Goal: Information Seeking & Learning: Find contact information

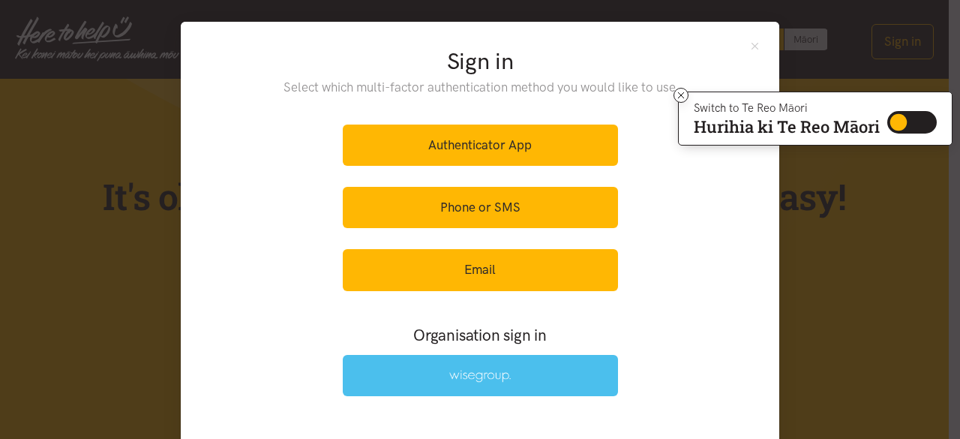
drag, startPoint x: 494, startPoint y: 373, endPoint x: 553, endPoint y: 389, distance: 60.8
click at [494, 372] on img at bounding box center [480, 376] width 62 height 13
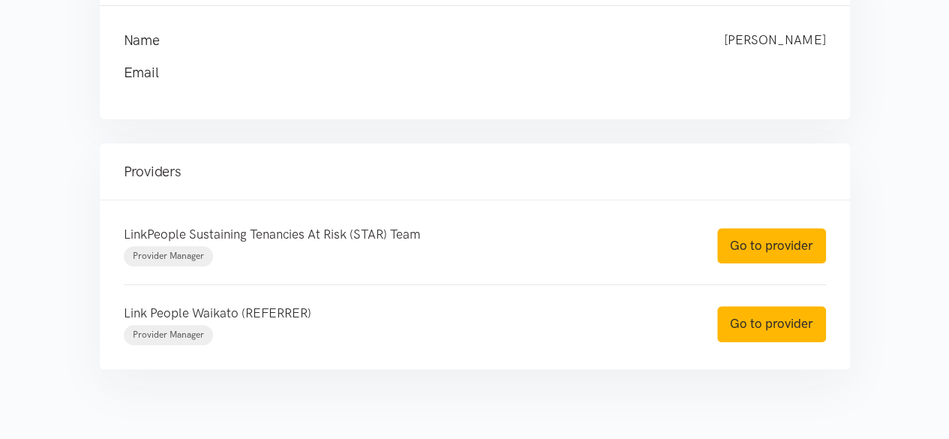
scroll to position [248, 0]
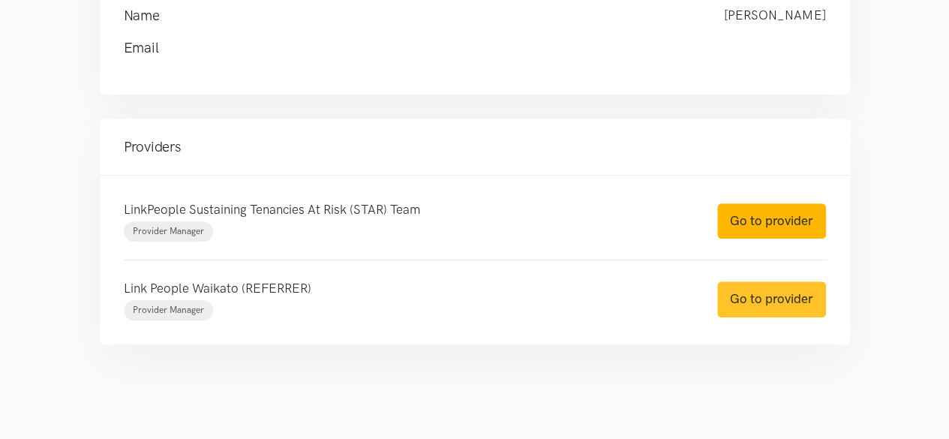
click at [787, 302] on link "Go to provider" at bounding box center [771, 298] width 109 height 35
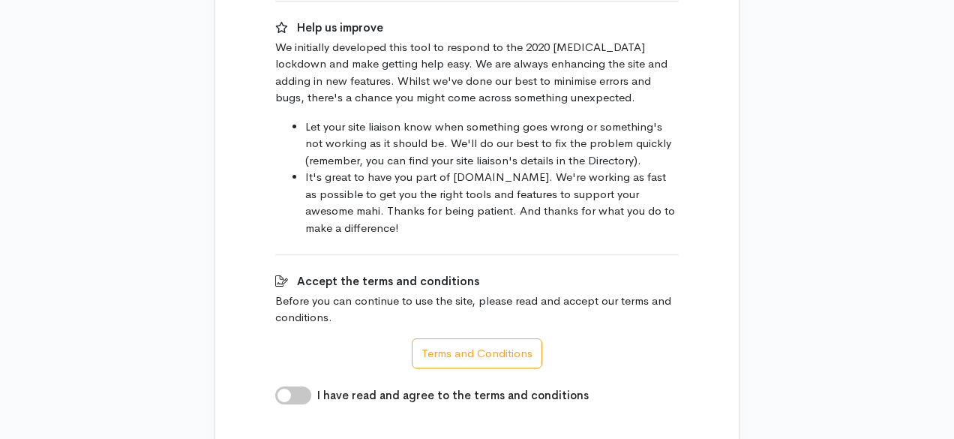
scroll to position [1136, 0]
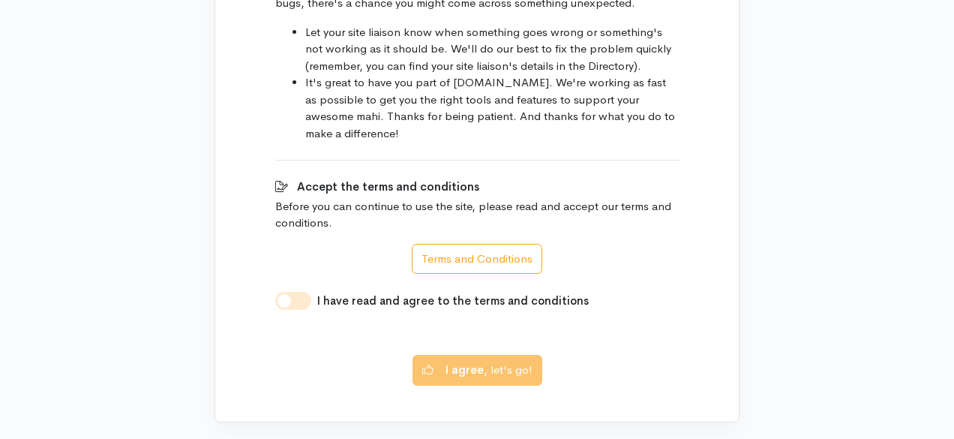
click at [304, 292] on input "I have read and agree to the terms and conditions" at bounding box center [293, 301] width 36 height 18
checkbox input "true"
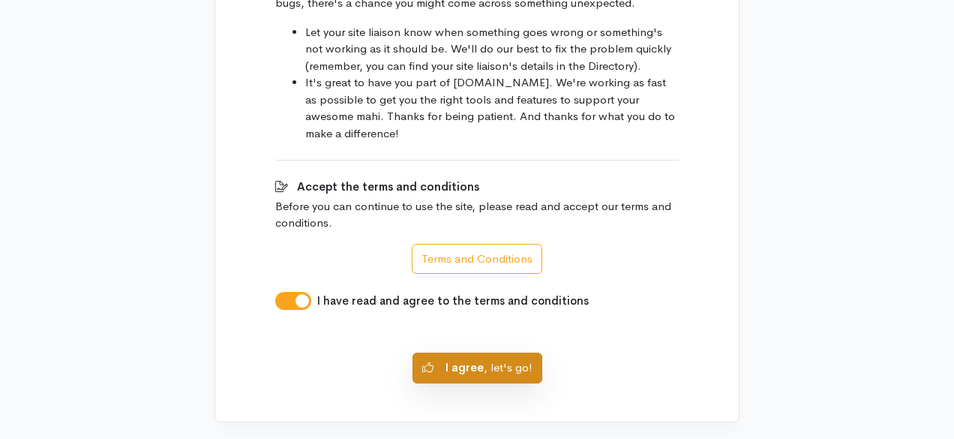
drag, startPoint x: 510, startPoint y: 338, endPoint x: 537, endPoint y: 338, distance: 27.0
click at [511, 353] on button "I agree , let's go!" at bounding box center [478, 368] width 130 height 31
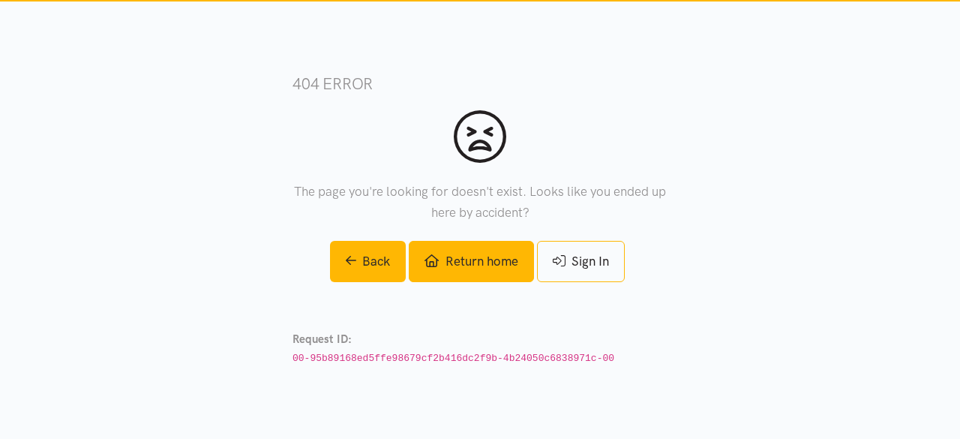
click at [476, 266] on link "Return home" at bounding box center [471, 261] width 125 height 41
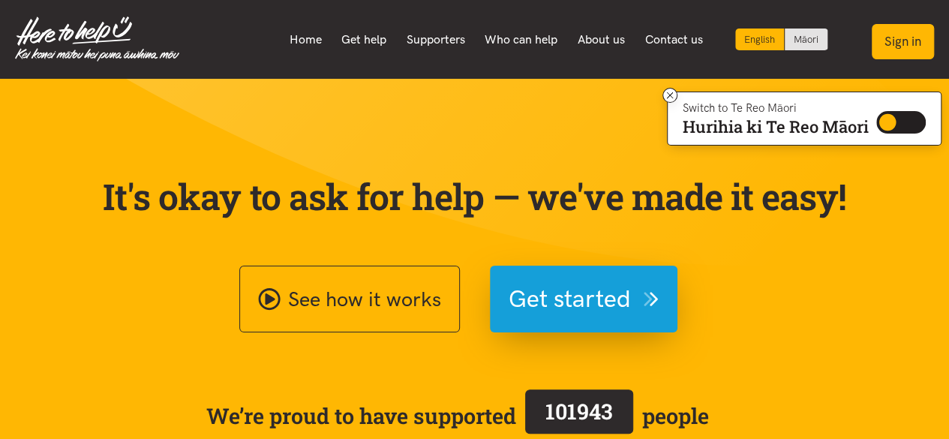
click at [893, 43] on button "Sign in" at bounding box center [903, 41] width 62 height 35
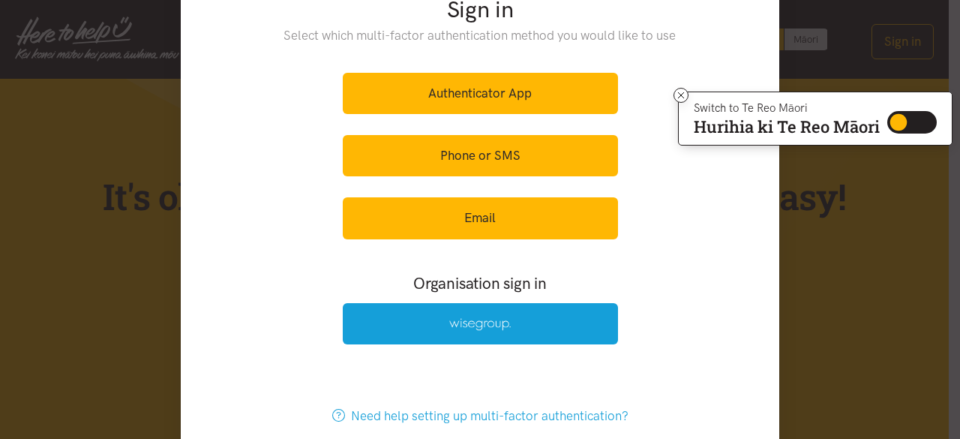
scroll to position [75, 0]
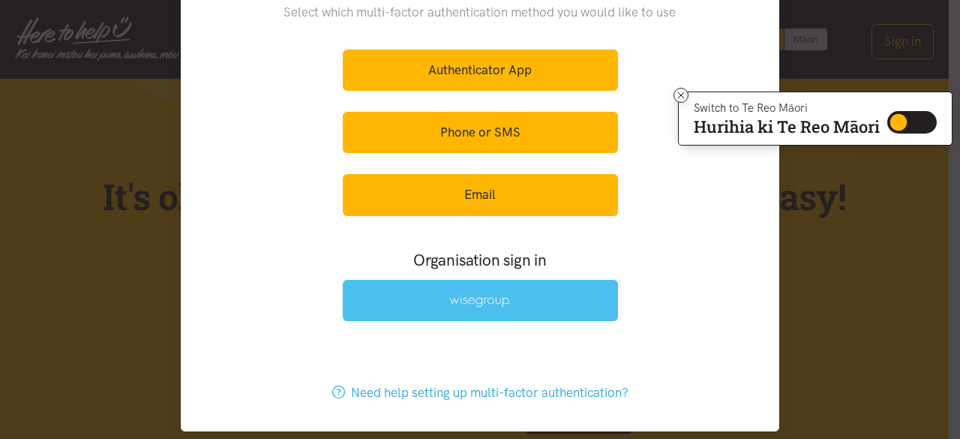
click at [477, 299] on img at bounding box center [480, 301] width 62 height 13
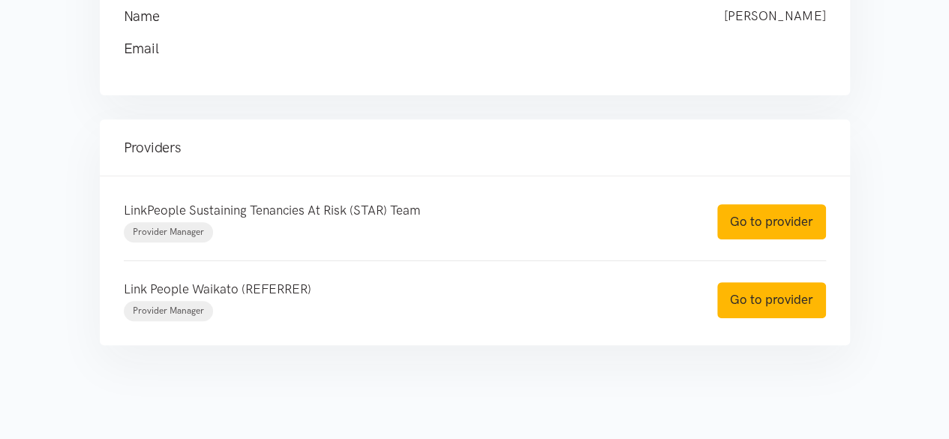
scroll to position [248, 0]
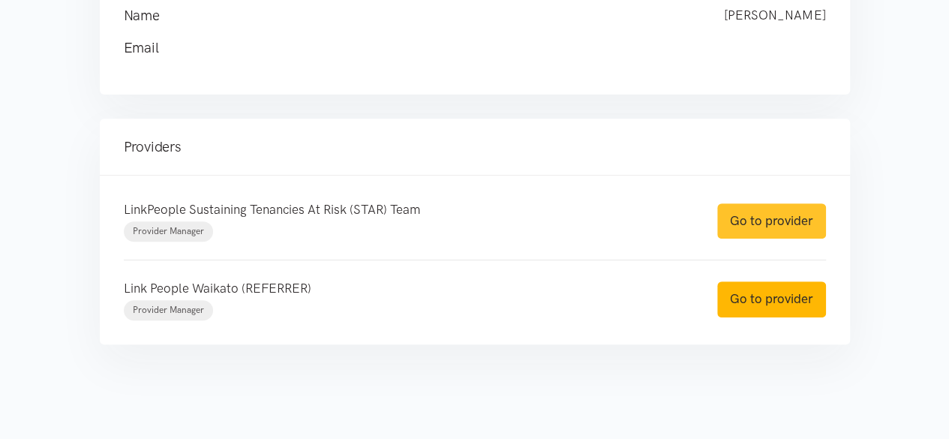
click at [792, 211] on link "Go to provider" at bounding box center [771, 220] width 109 height 35
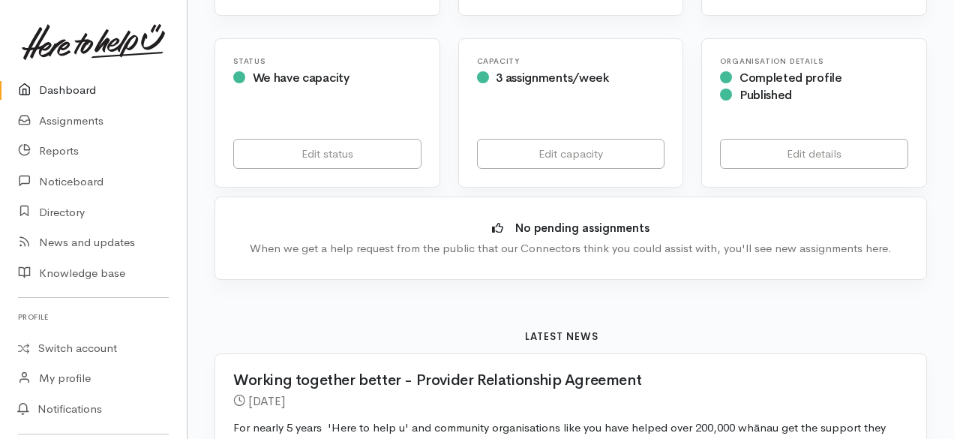
scroll to position [375, 0]
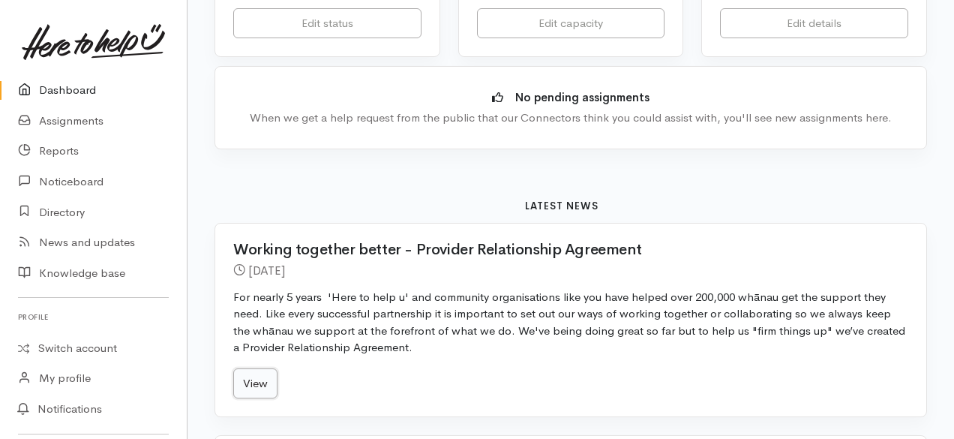
click at [270, 374] on link "View" at bounding box center [255, 383] width 44 height 31
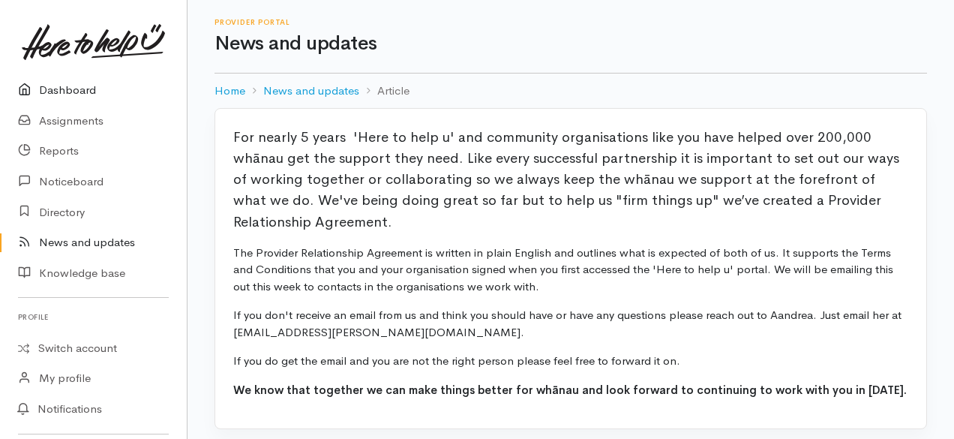
click at [69, 83] on link "Dashboard" at bounding box center [93, 90] width 187 height 31
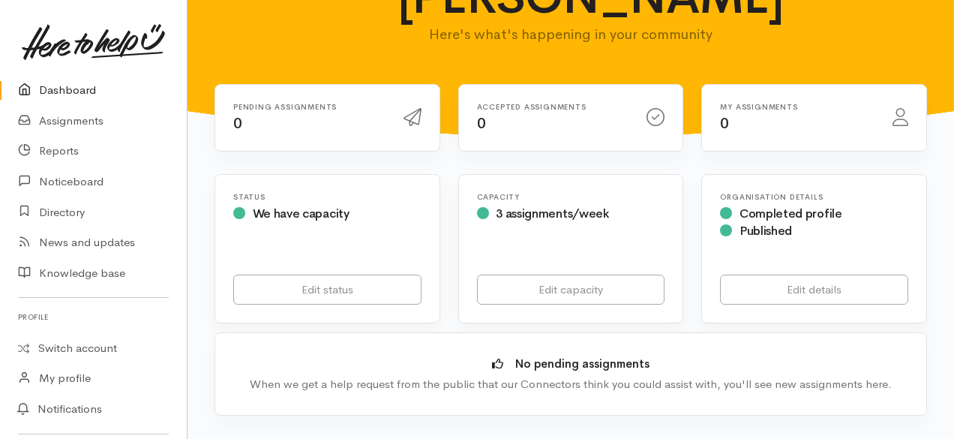
scroll to position [75, 0]
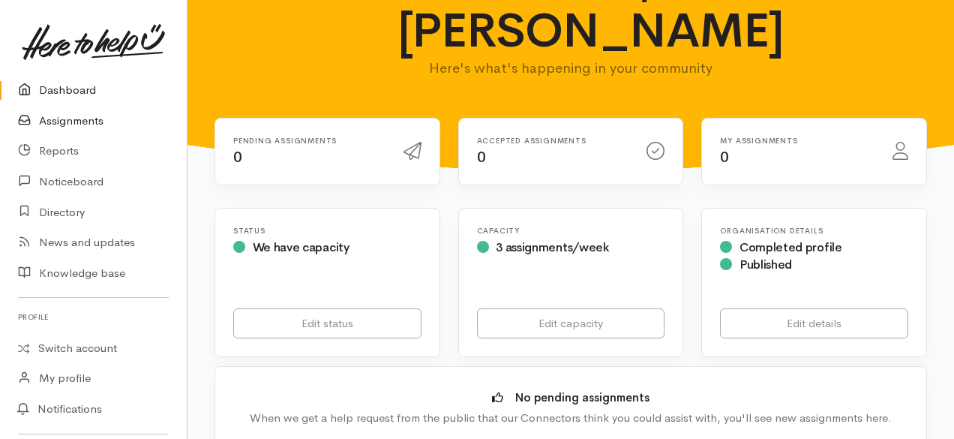
click at [89, 116] on link "Assignments" at bounding box center [93, 121] width 187 height 31
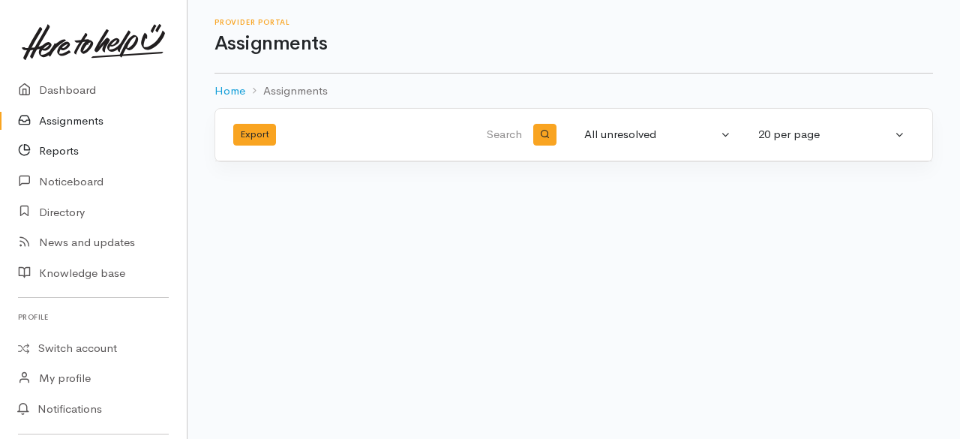
click at [64, 154] on link "Reports" at bounding box center [93, 151] width 187 height 31
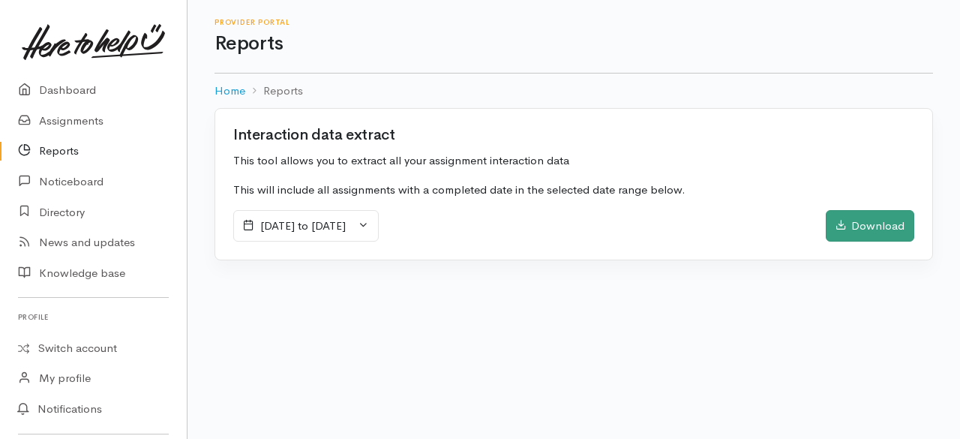
click at [872, 226] on div "Download" at bounding box center [870, 226] width 89 height 32
click at [95, 180] on link "Noticeboard" at bounding box center [93, 182] width 187 height 31
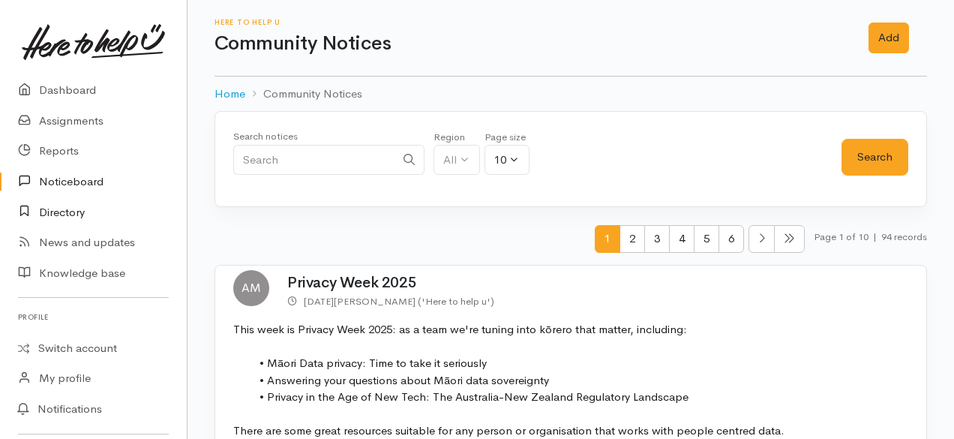
click at [84, 215] on link "Directory" at bounding box center [93, 212] width 187 height 31
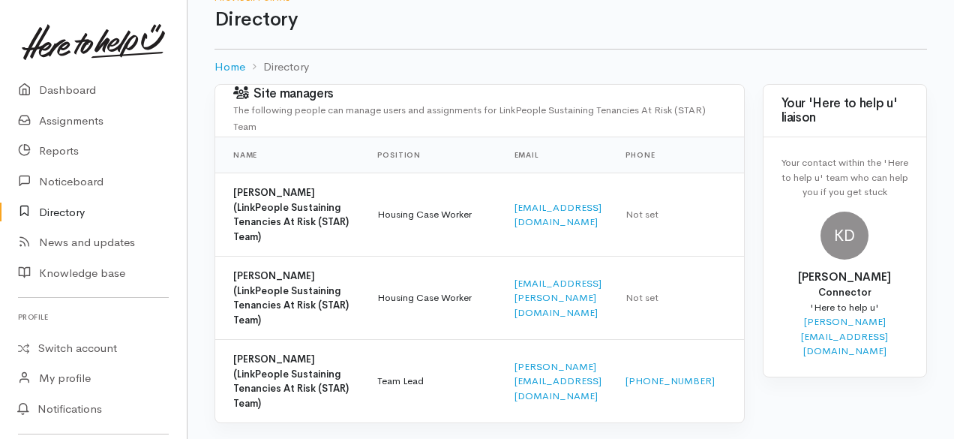
scroll to position [24, 0]
click at [91, 243] on link "News and updates" at bounding box center [93, 242] width 187 height 31
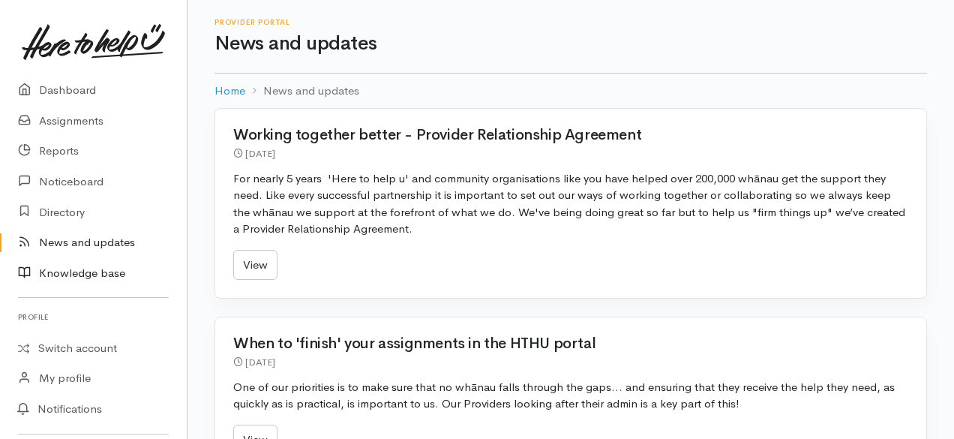
click at [72, 269] on link "Knowledge base" at bounding box center [93, 273] width 187 height 31
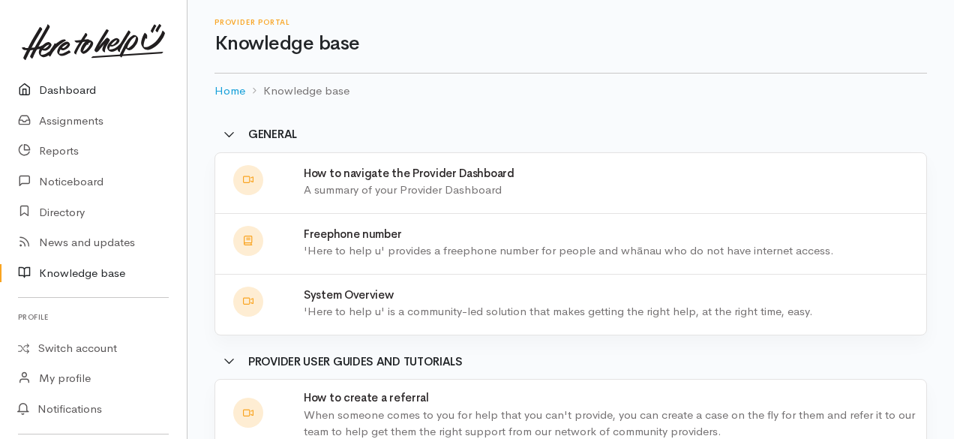
click at [91, 80] on link "Dashboard" at bounding box center [93, 90] width 187 height 31
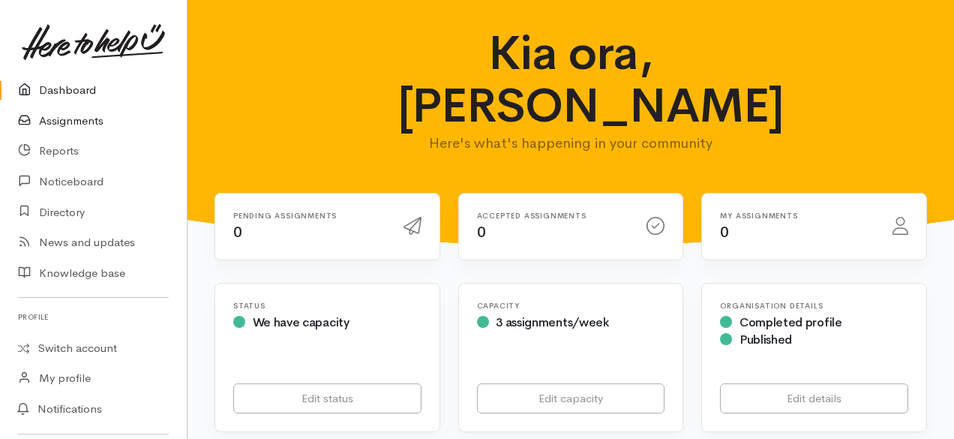
click at [75, 124] on link "Assignments" at bounding box center [93, 121] width 187 height 31
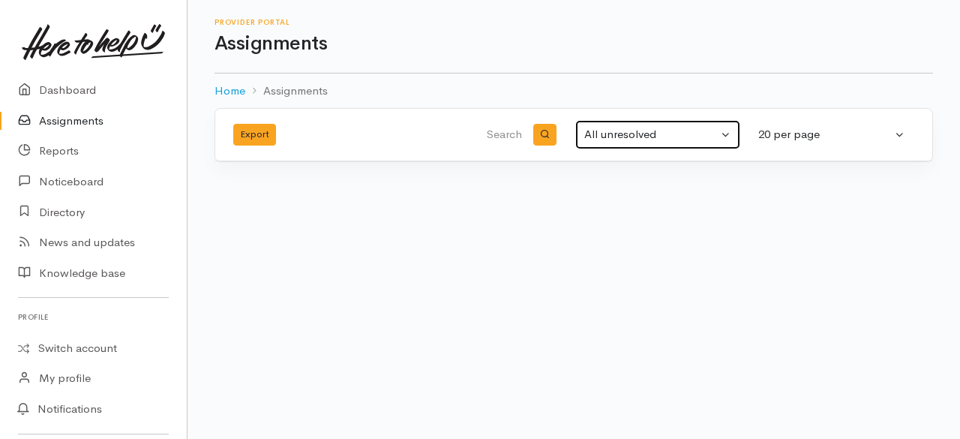
click at [728, 131] on button "All unresolved" at bounding box center [657, 134] width 165 height 29
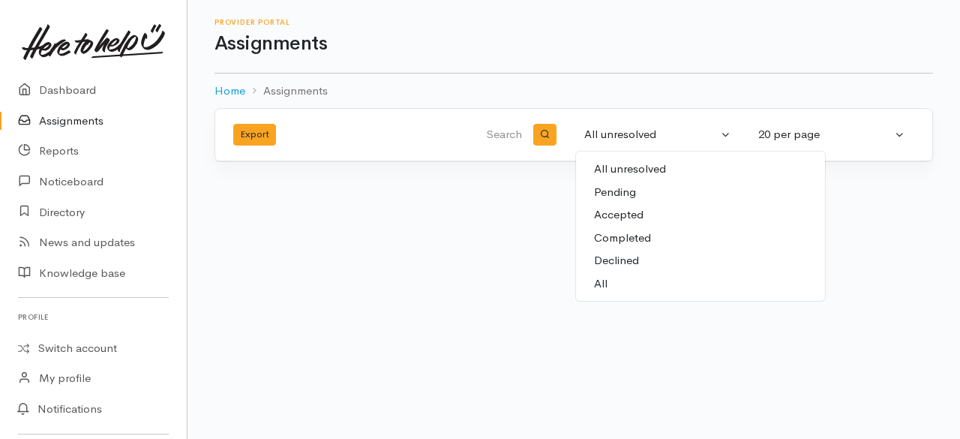
click at [609, 280] on link "All" at bounding box center [700, 283] width 249 height 23
select select "All"
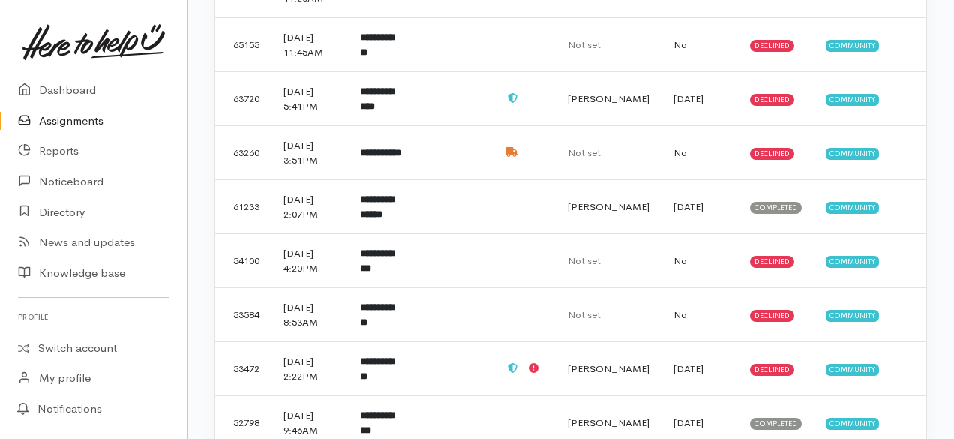
scroll to position [494, 0]
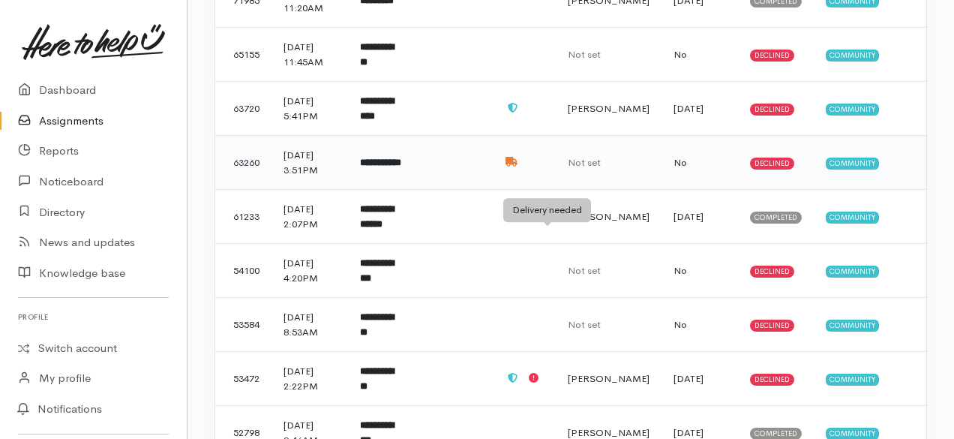
click at [518, 167] on icon at bounding box center [512, 162] width 12 height 10
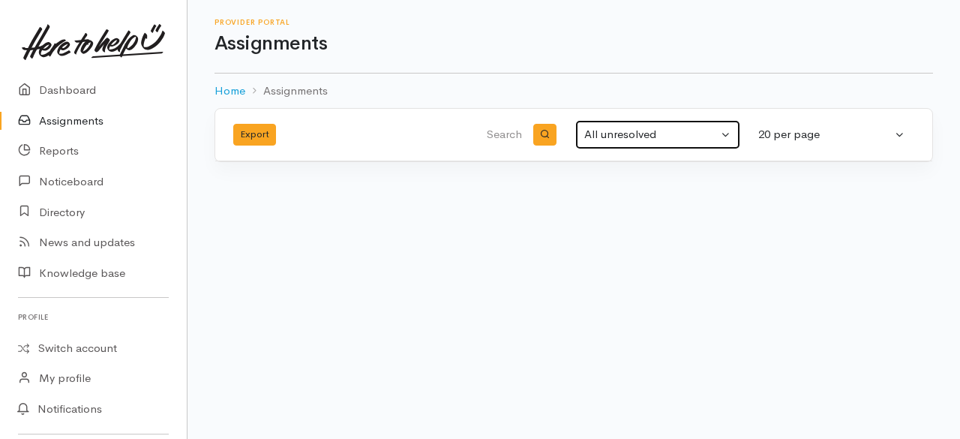
click at [717, 128] on div "All unresolved" at bounding box center [651, 134] width 134 height 17
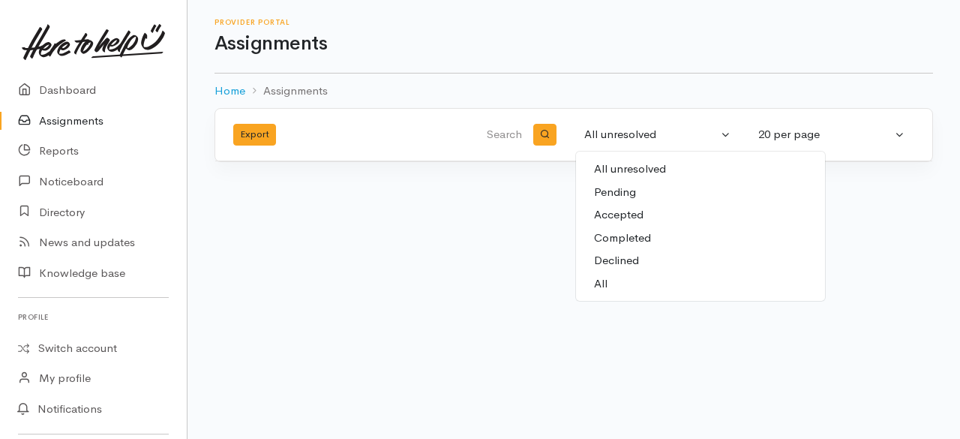
click at [608, 281] on link "All" at bounding box center [700, 283] width 249 height 23
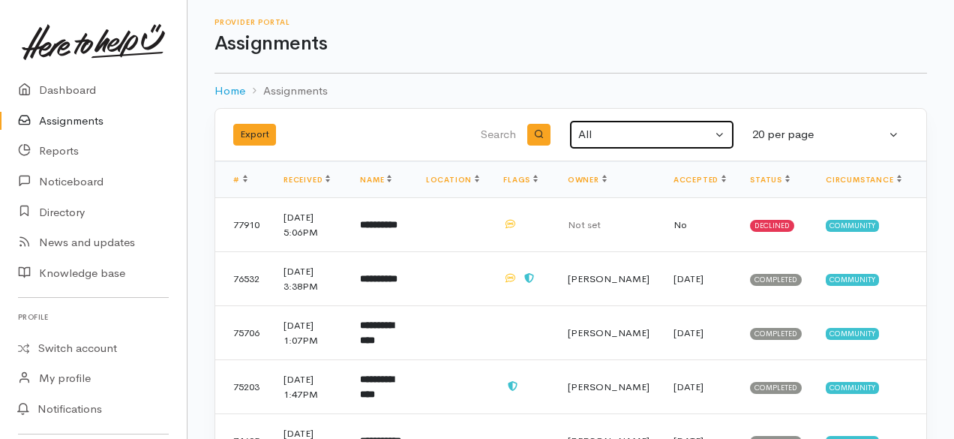
click at [722, 131] on button "All" at bounding box center [651, 134] width 165 height 29
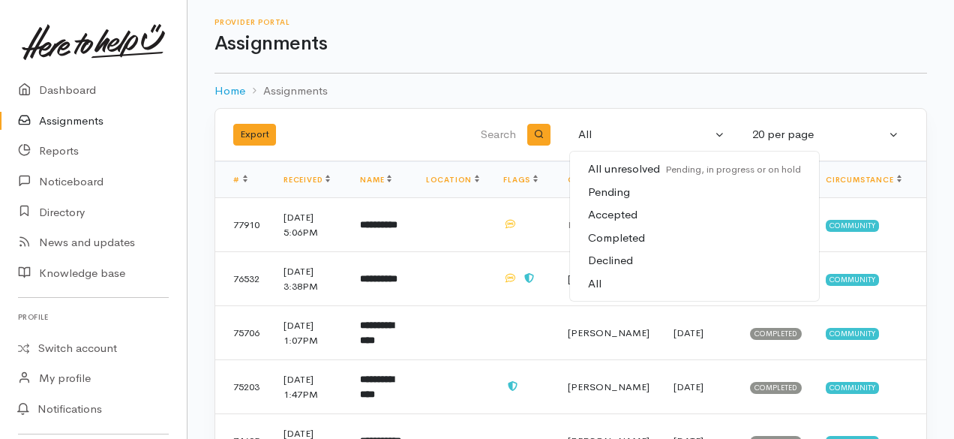
click at [632, 263] on span "Declined" at bounding box center [610, 260] width 45 height 17
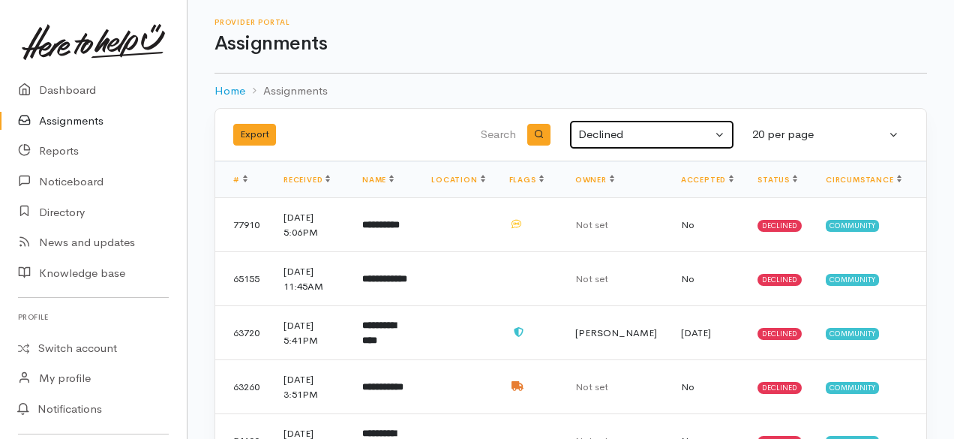
drag, startPoint x: 717, startPoint y: 134, endPoint x: 704, endPoint y: 137, distance: 12.9
click at [719, 134] on button "Declined" at bounding box center [651, 134] width 165 height 29
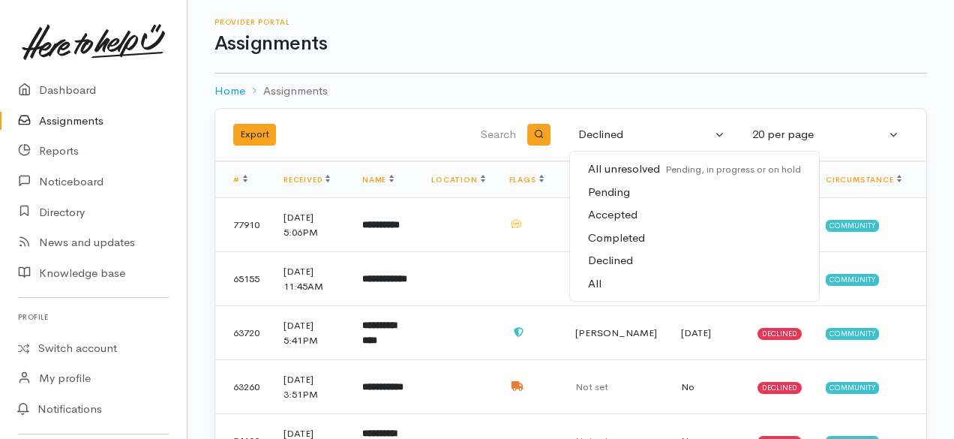
click at [639, 212] on link "Accepted" at bounding box center [694, 214] width 249 height 23
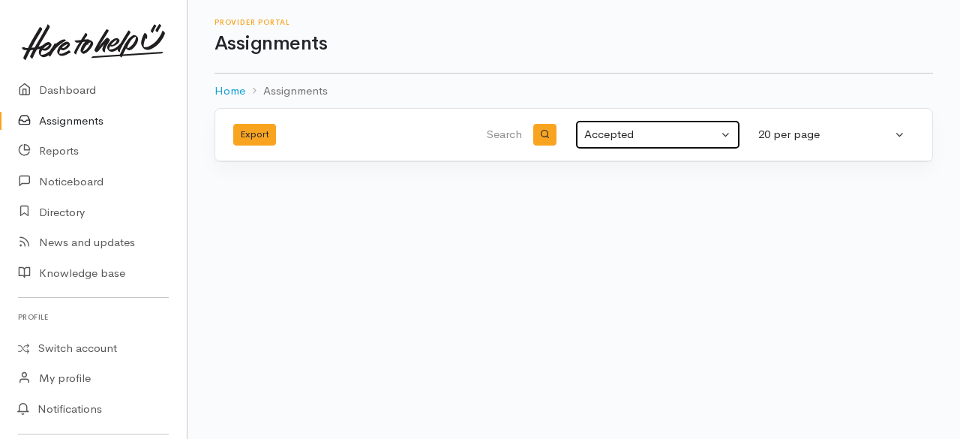
click at [711, 136] on div "Accepted" at bounding box center [651, 134] width 134 height 17
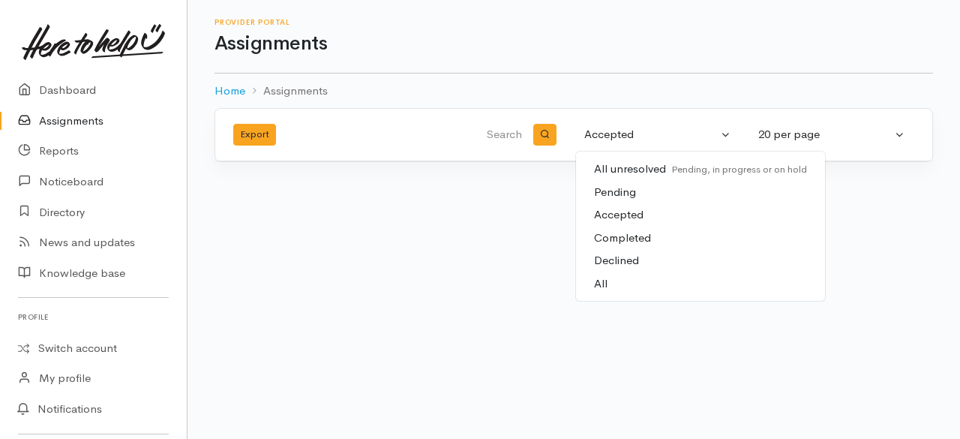
click at [656, 238] on link "Completed" at bounding box center [700, 238] width 249 height 23
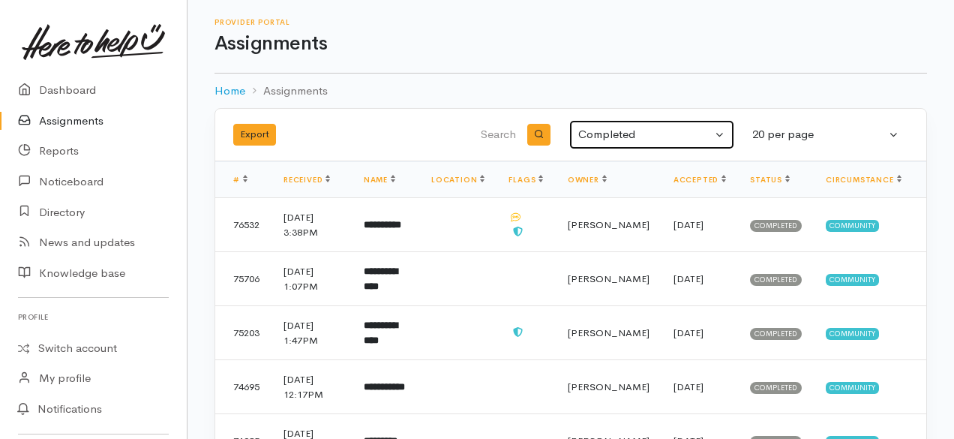
click at [713, 137] on button "Completed" at bounding box center [651, 134] width 165 height 29
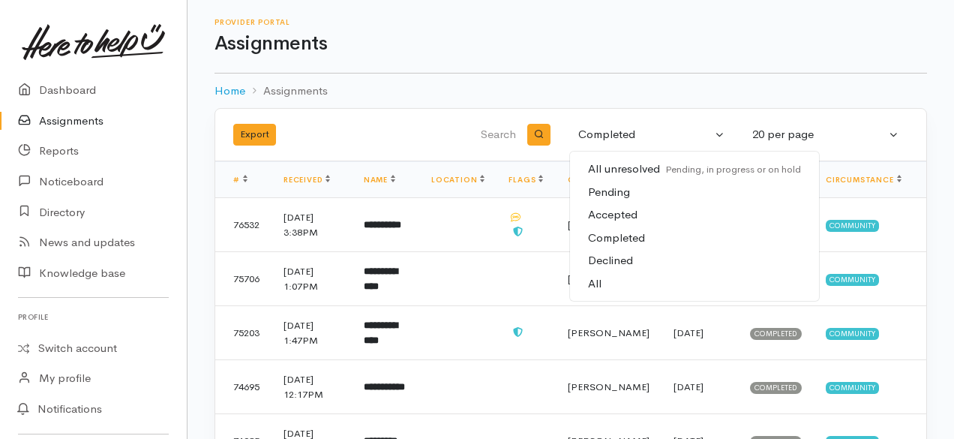
drag, startPoint x: 633, startPoint y: 247, endPoint x: 631, endPoint y: 265, distance: 18.1
click at [631, 265] on ul "All unresolved Pending, in progress or on hold Pending Accepted Completed Decli…" at bounding box center [694, 226] width 249 height 137
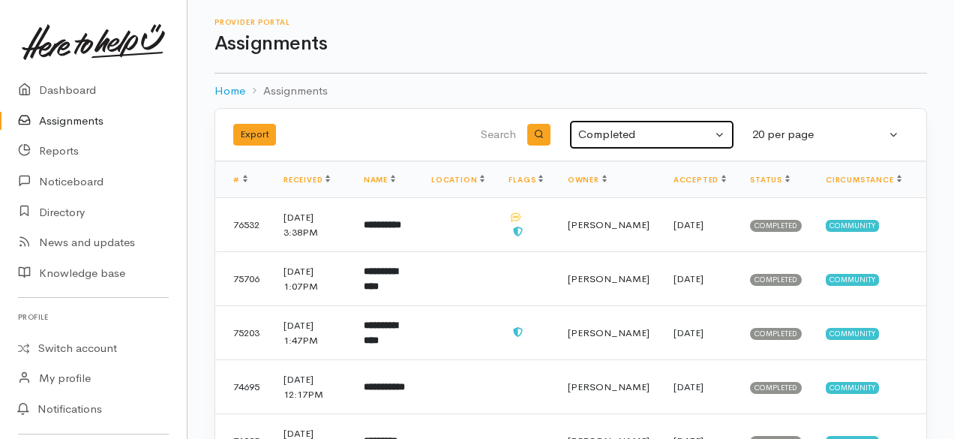
click at [722, 130] on button "Completed" at bounding box center [651, 134] width 165 height 29
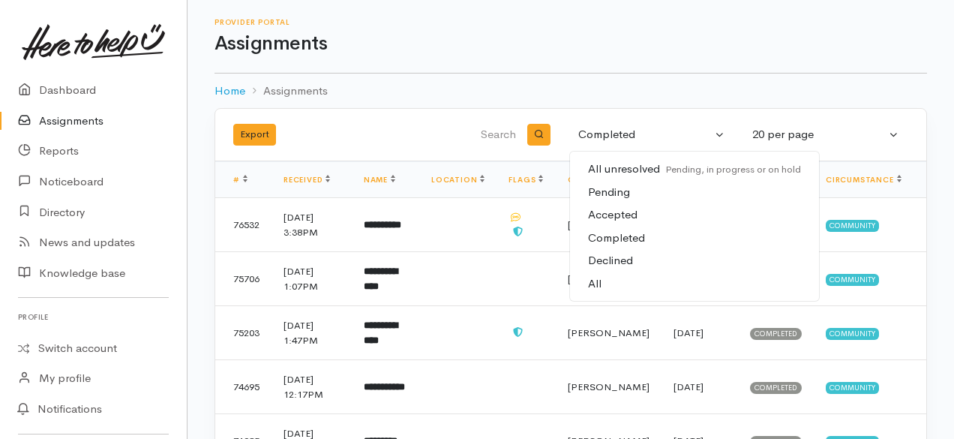
click at [630, 213] on span "Accepted" at bounding box center [613, 214] width 50 height 17
select select "Accepted"
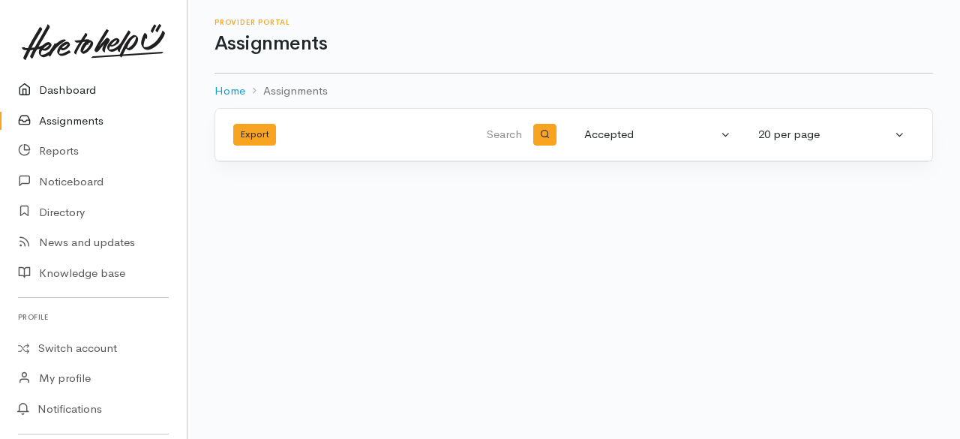
click at [113, 88] on link "Dashboard" at bounding box center [93, 90] width 187 height 31
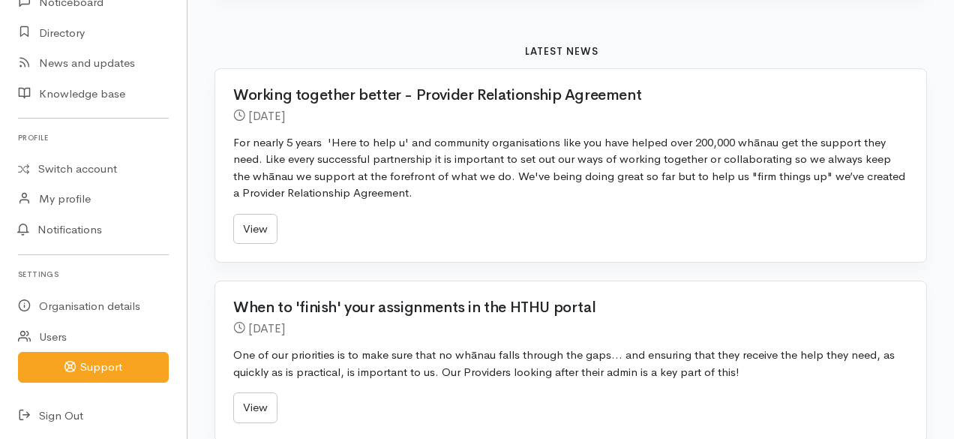
scroll to position [600, 0]
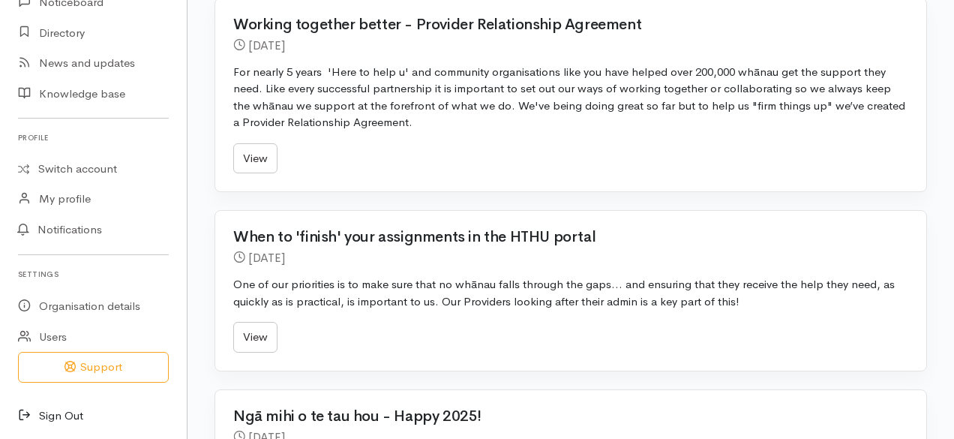
click at [68, 410] on link "Sign Out" at bounding box center [93, 416] width 187 height 31
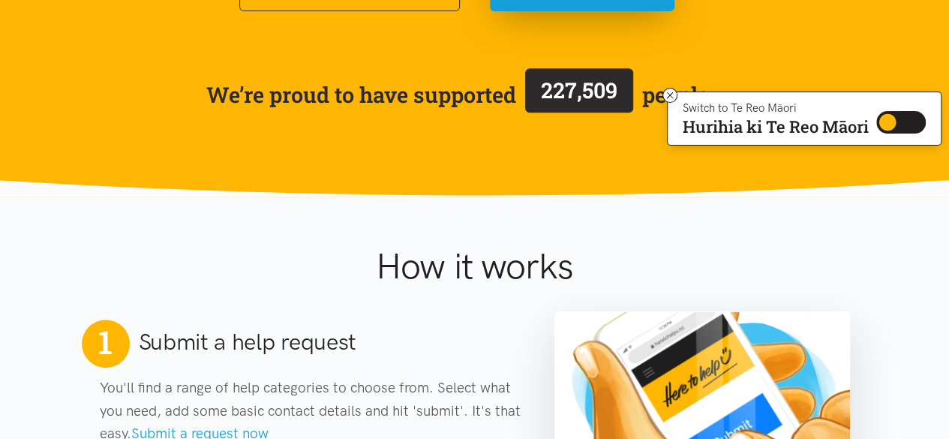
scroll to position [408, 0]
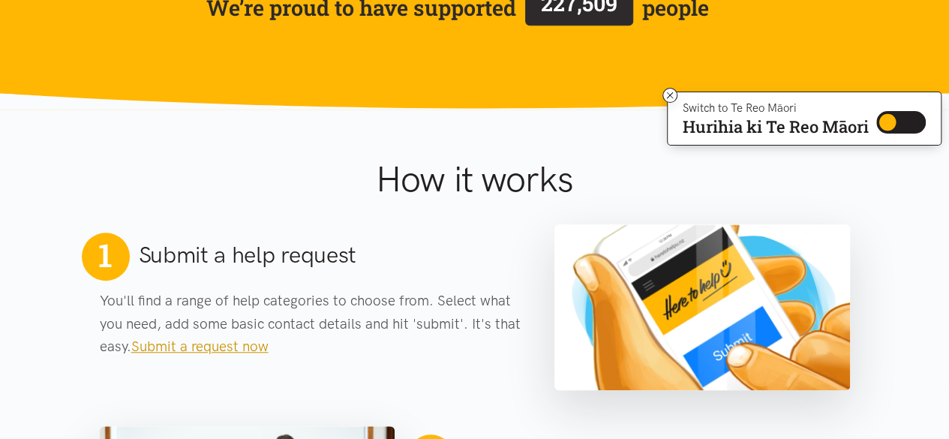
click at [204, 348] on link "Submit a request now" at bounding box center [199, 346] width 137 height 17
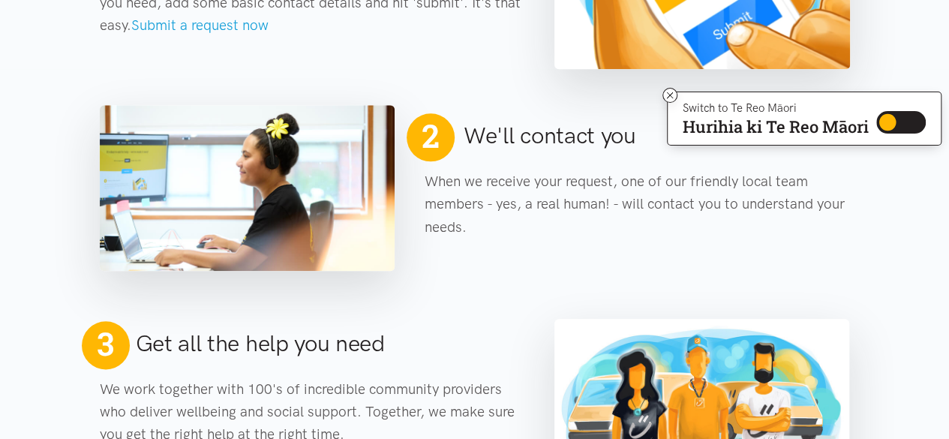
scroll to position [750, 0]
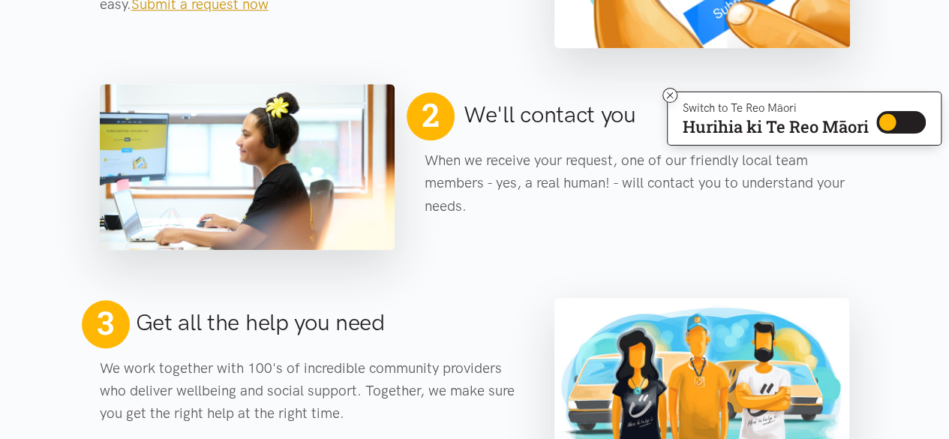
click at [243, 3] on link "Submit a request now" at bounding box center [199, 3] width 137 height 17
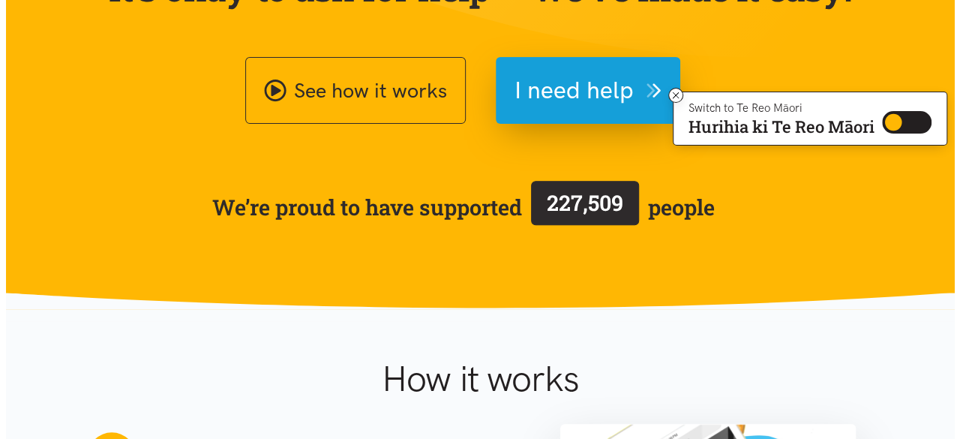
scroll to position [150, 0]
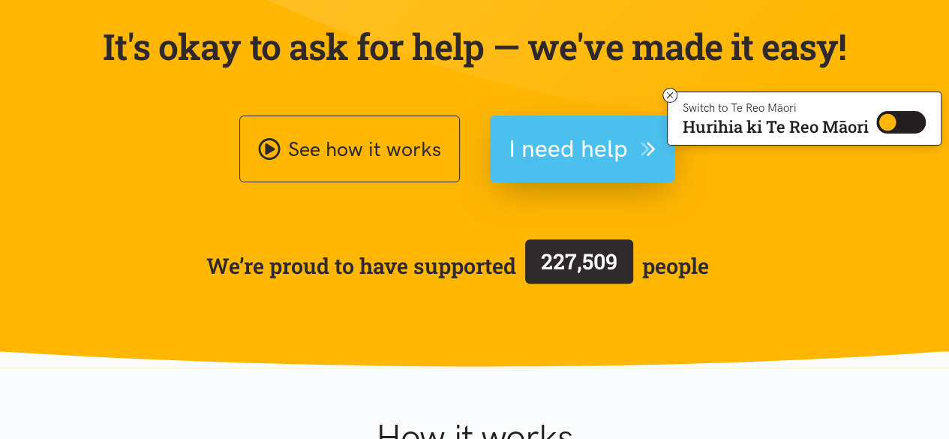
click at [552, 149] on span "I need help" at bounding box center [568, 149] width 119 height 38
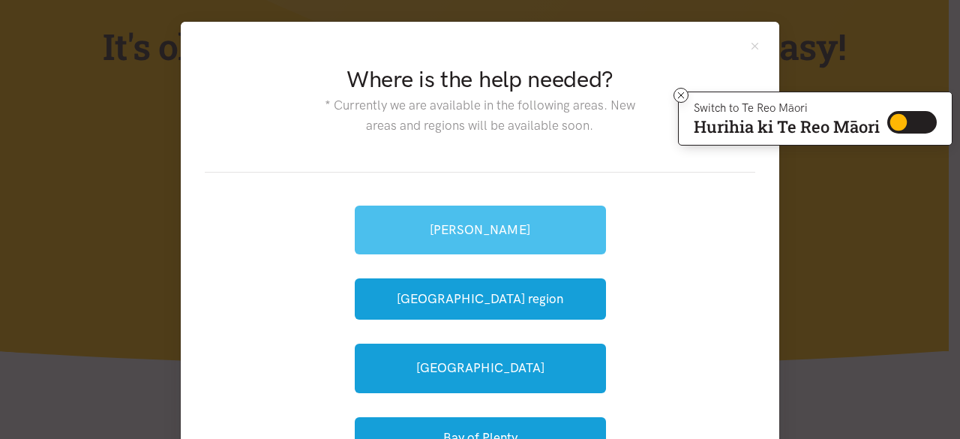
click at [537, 231] on link "[PERSON_NAME]" at bounding box center [480, 230] width 251 height 49
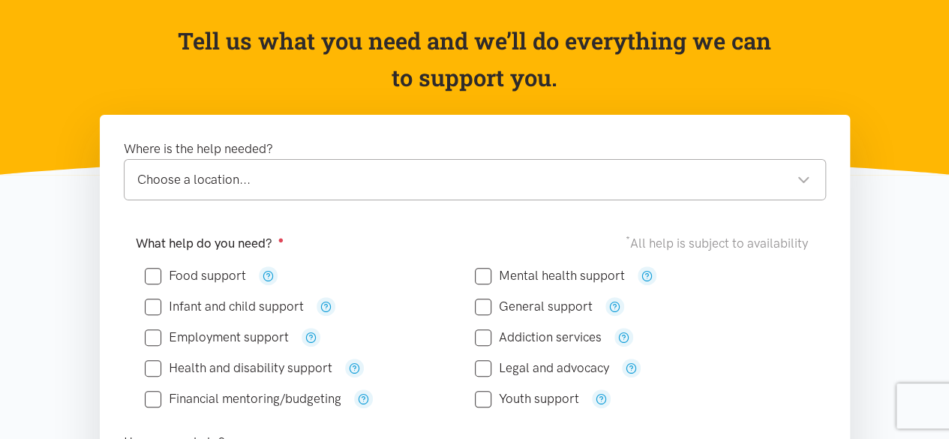
scroll to position [150, 0]
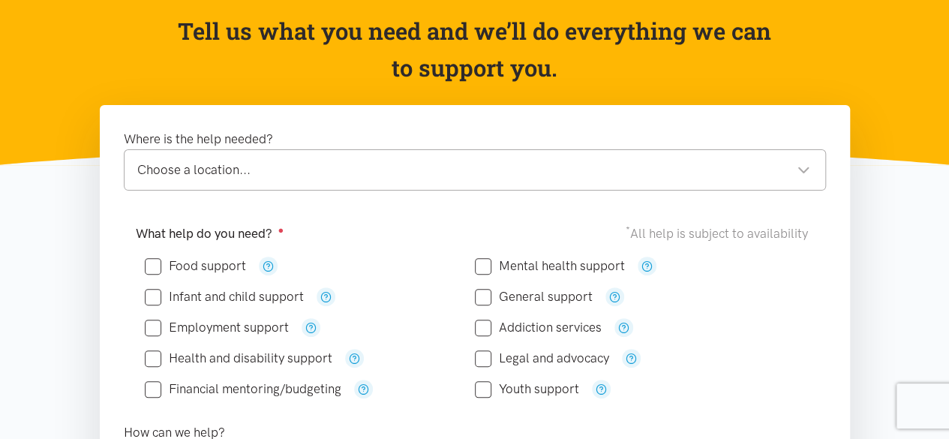
click at [569, 176] on div "Choose a location..." at bounding box center [473, 170] width 673 height 20
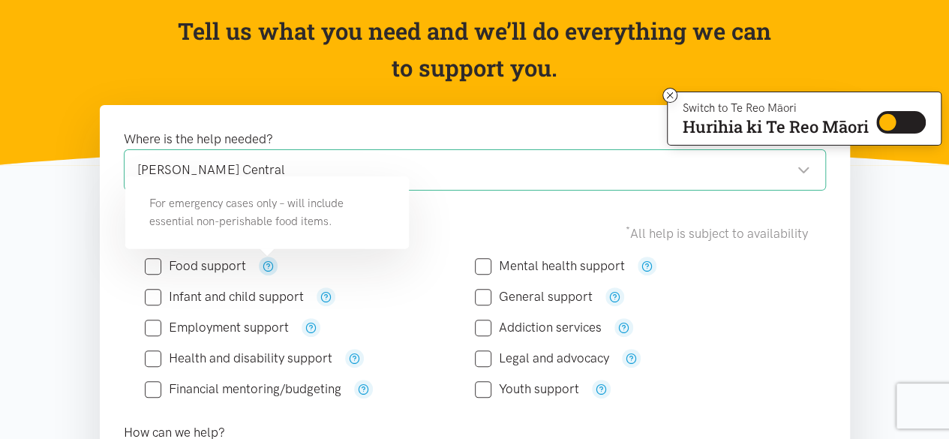
click at [270, 269] on icon "button" at bounding box center [268, 265] width 11 height 11
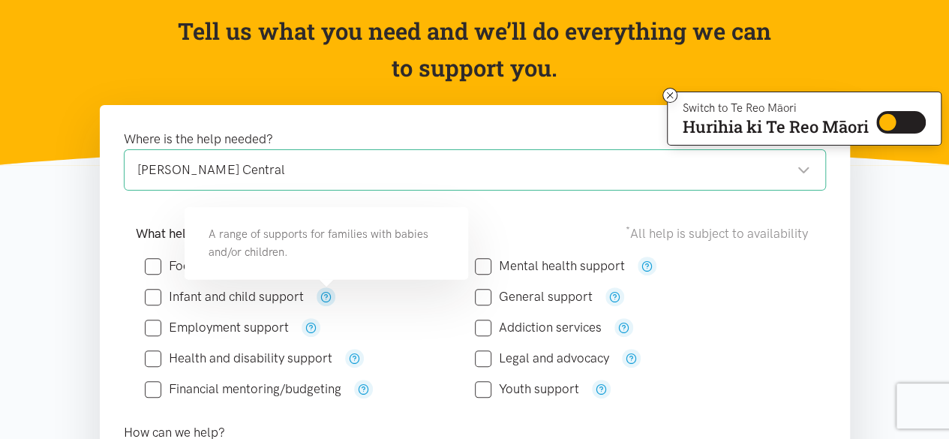
click at [330, 295] on icon "button" at bounding box center [325, 296] width 11 height 11
click at [308, 326] on icon "button" at bounding box center [310, 327] width 11 height 11
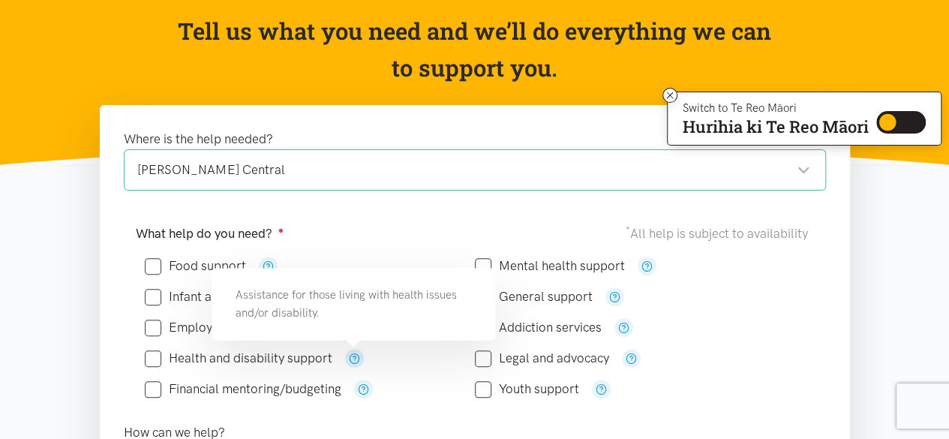
click at [356, 353] on icon "button" at bounding box center [354, 358] width 11 height 11
click at [360, 383] on icon "button" at bounding box center [363, 388] width 11 height 11
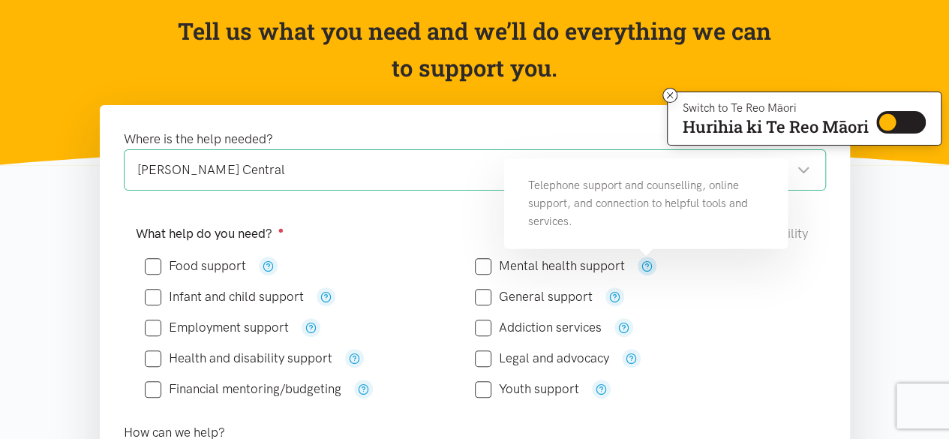
click at [641, 263] on icon "button" at bounding box center [646, 265] width 11 height 11
click at [608, 298] on button "button" at bounding box center [614, 296] width 19 height 19
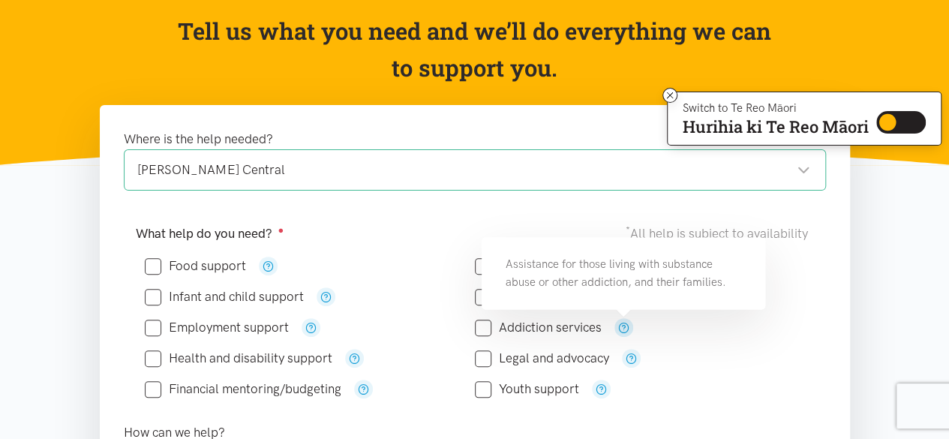
click at [626, 331] on icon "button" at bounding box center [623, 327] width 11 height 11
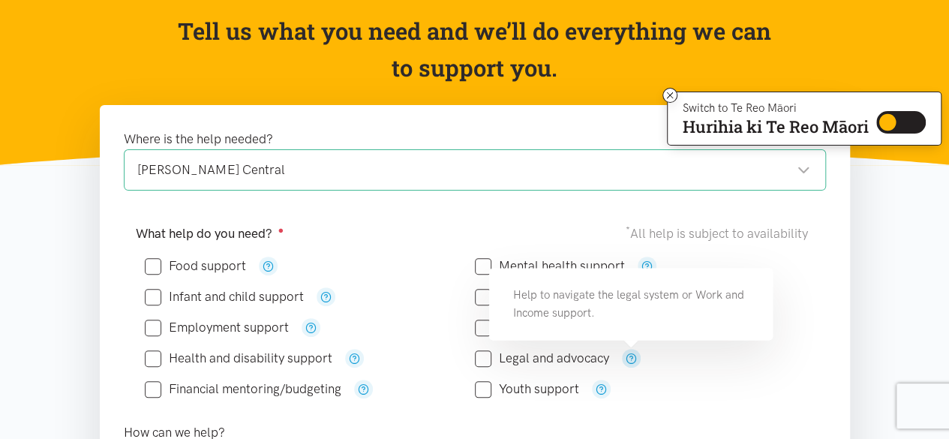
click at [627, 359] on icon "button" at bounding box center [631, 358] width 11 height 11
click at [602, 390] on icon "button" at bounding box center [601, 388] width 11 height 11
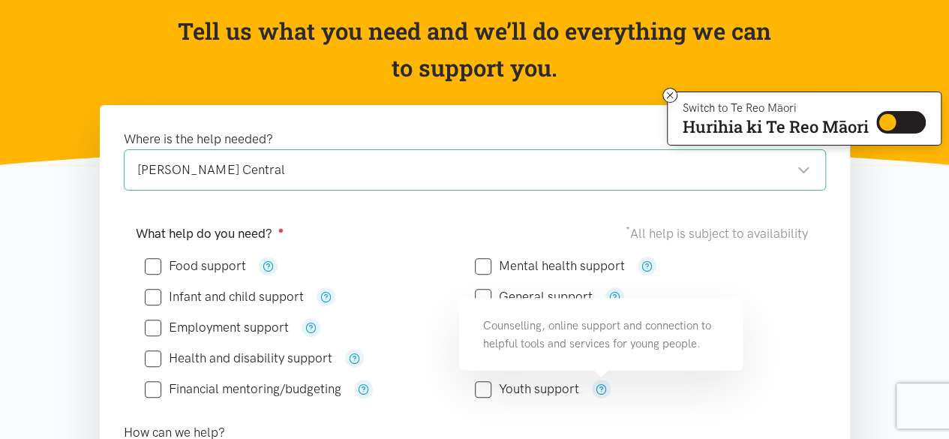
click at [710, 397] on div "Youth support" at bounding box center [640, 389] width 330 height 31
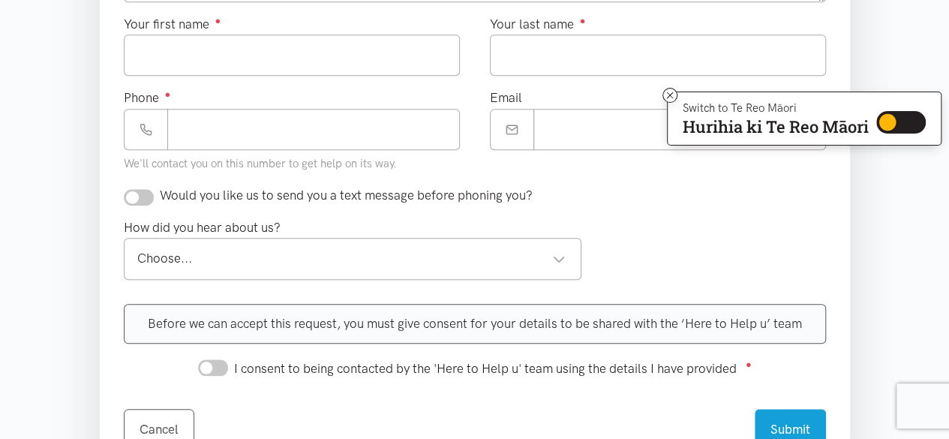
scroll to position [675, 0]
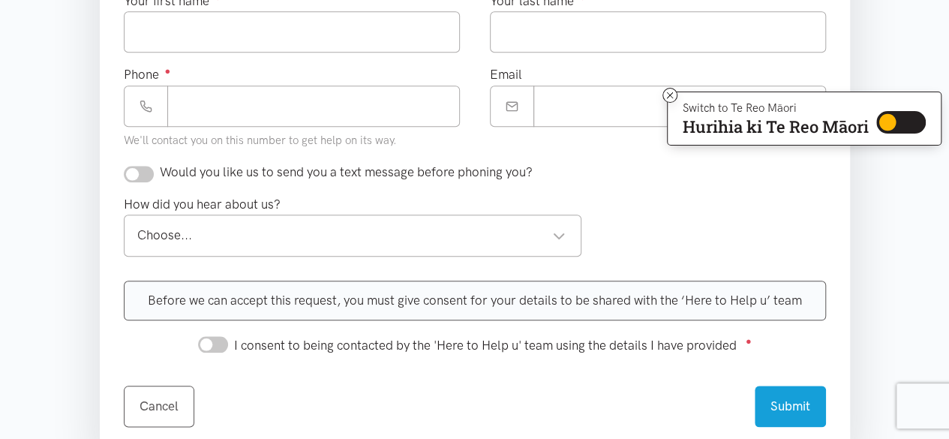
click at [566, 225] on div "Choose... Choose..." at bounding box center [353, 235] width 458 height 41
click at [685, 235] on div "How did you hear about us? Choose... Choose... Choose... 0800 number referral A…" at bounding box center [475, 231] width 732 height 74
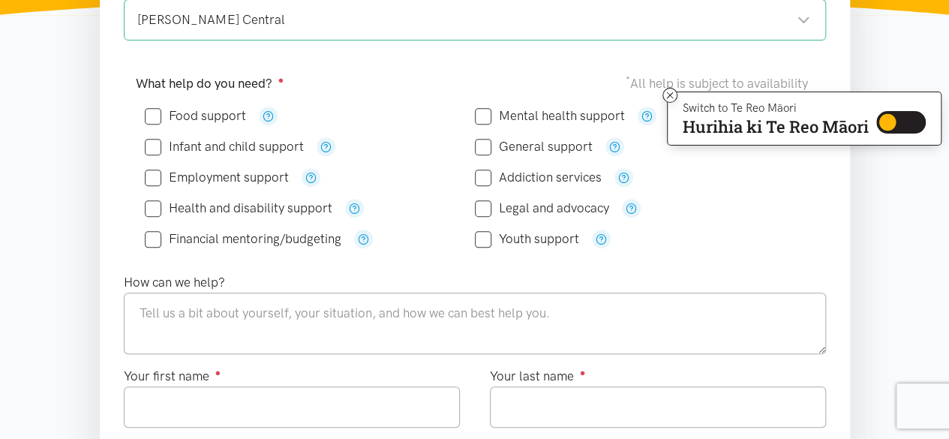
scroll to position [225, 0]
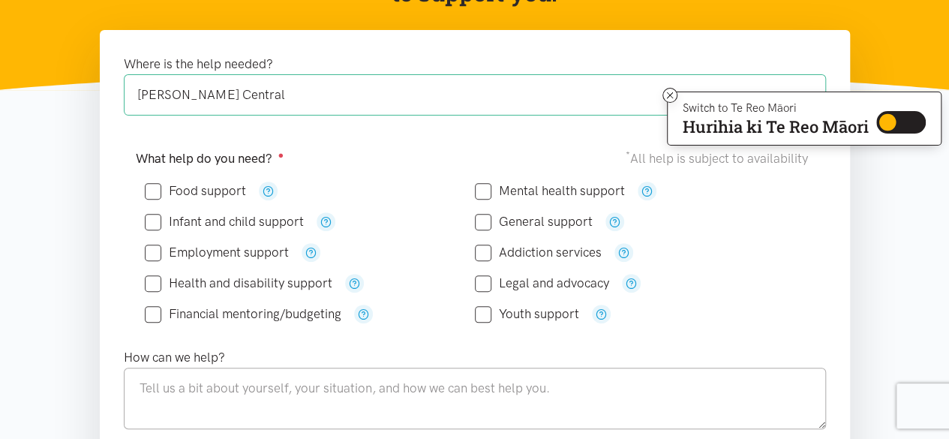
click at [398, 93] on div "[PERSON_NAME] Central" at bounding box center [473, 95] width 673 height 20
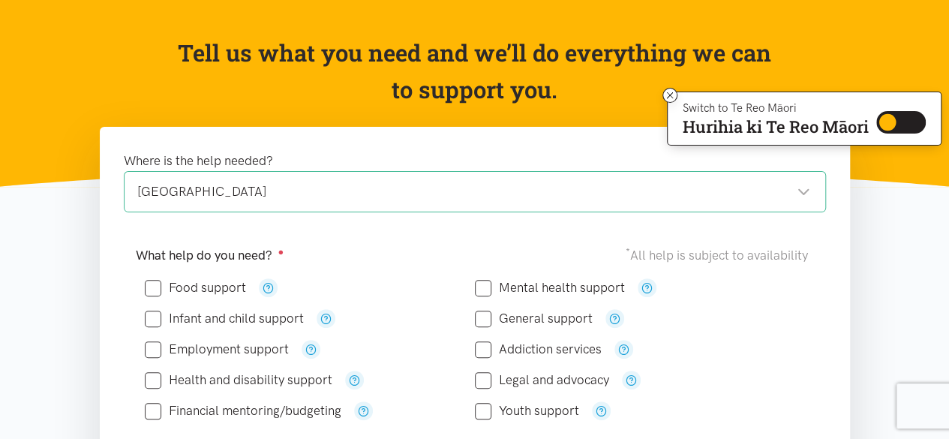
scroll to position [150, 0]
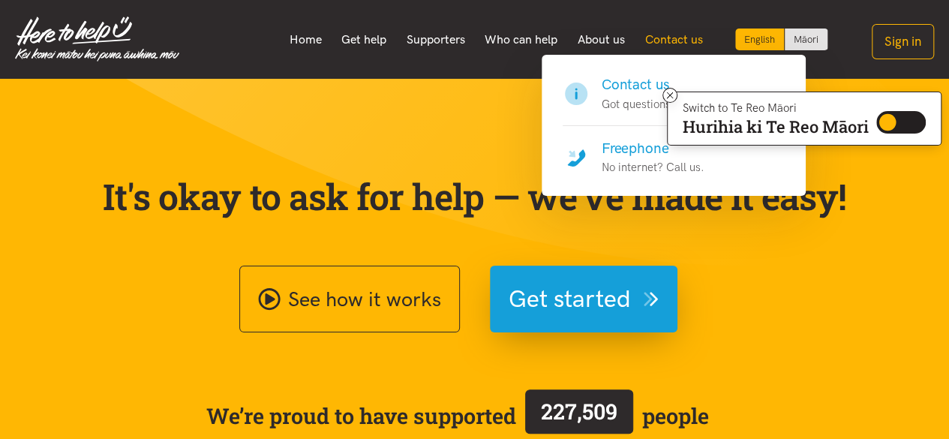
click at [674, 38] on link "Contact us" at bounding box center [674, 40] width 78 height 32
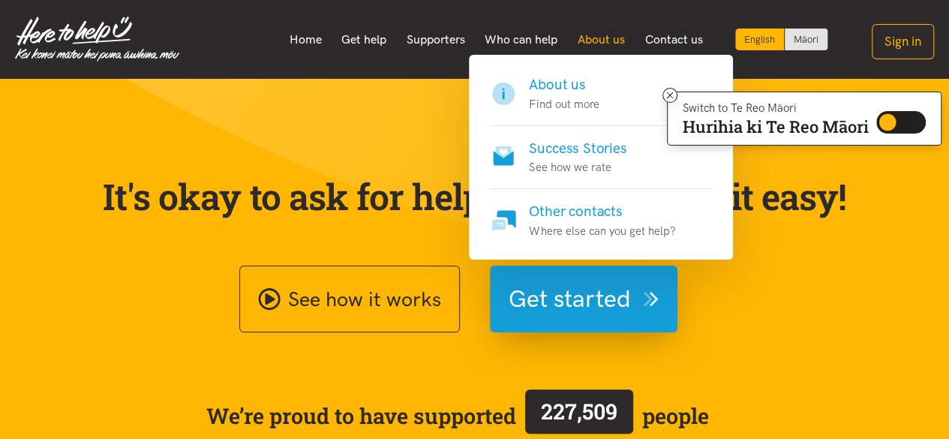
click at [605, 39] on link "About us" at bounding box center [602, 40] width 68 height 32
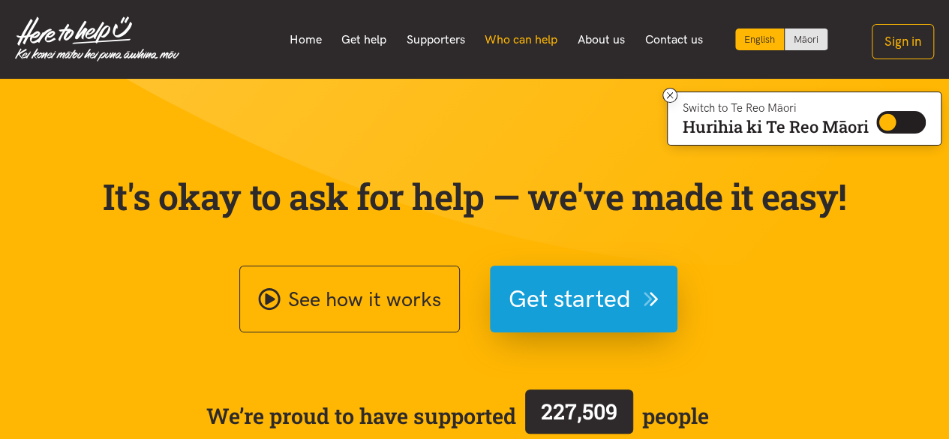
click at [509, 41] on link "Who can help" at bounding box center [521, 40] width 93 height 32
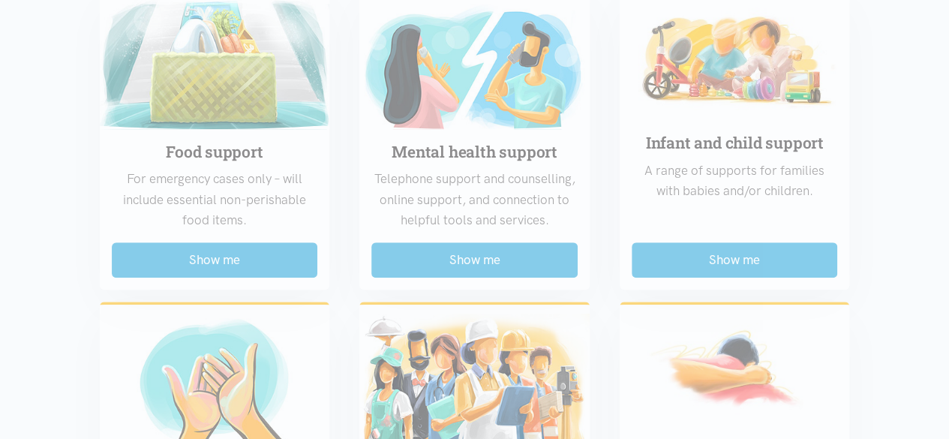
scroll to position [450, 0]
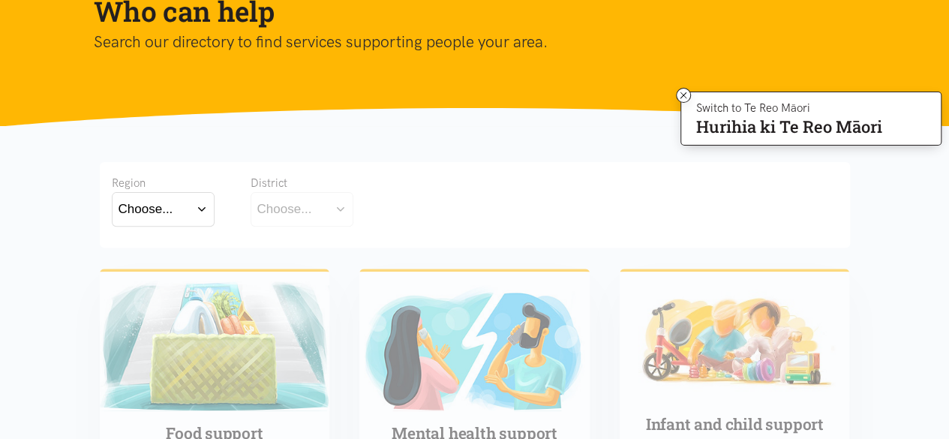
scroll to position [150, 0]
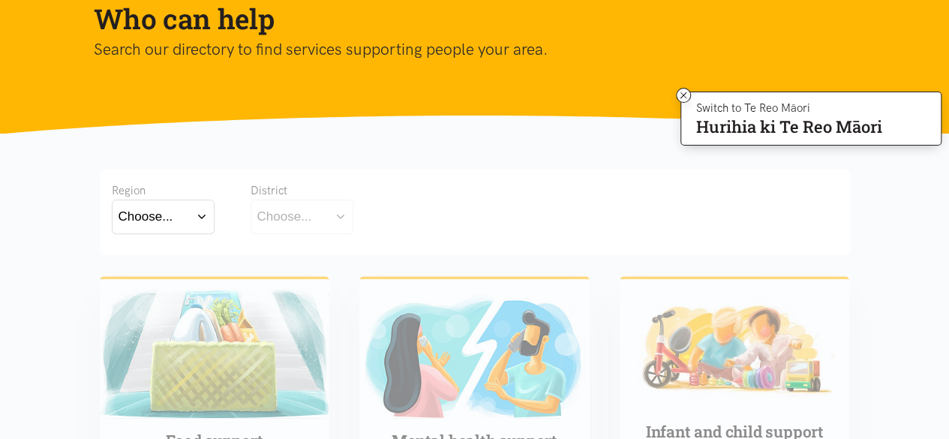
click at [203, 208] on button "Choose..." at bounding box center [163, 217] width 103 height 34
drag, startPoint x: 162, startPoint y: 281, endPoint x: 183, endPoint y: 281, distance: 21.0
click at [168, 283] on label "[GEOGRAPHIC_DATA]" at bounding box center [163, 282] width 89 height 19
click at [0, 0] on input "[GEOGRAPHIC_DATA]" at bounding box center [0, 0] width 0 height 0
click at [347, 213] on button "Choose..." at bounding box center [326, 217] width 150 height 34
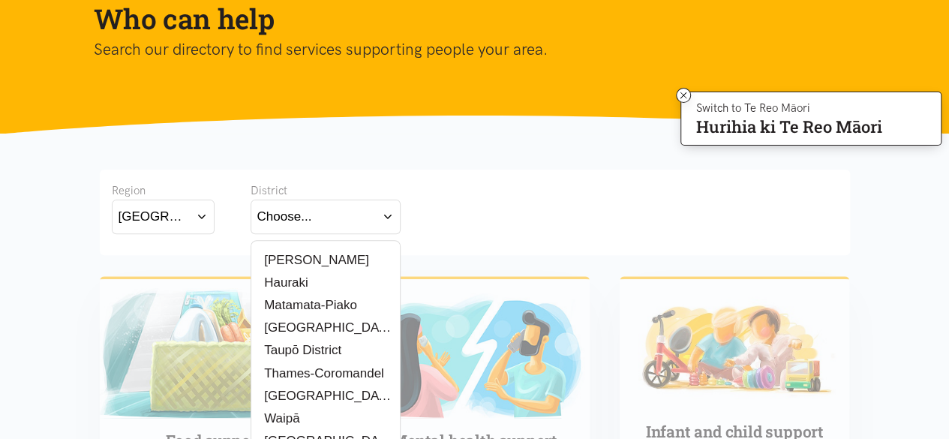
click at [319, 259] on div "[PERSON_NAME]" at bounding box center [325, 260] width 137 height 19
click at [296, 259] on label "[PERSON_NAME]" at bounding box center [313, 260] width 112 height 19
click at [0, 0] on input "[PERSON_NAME]" at bounding box center [0, 0] width 0 height 0
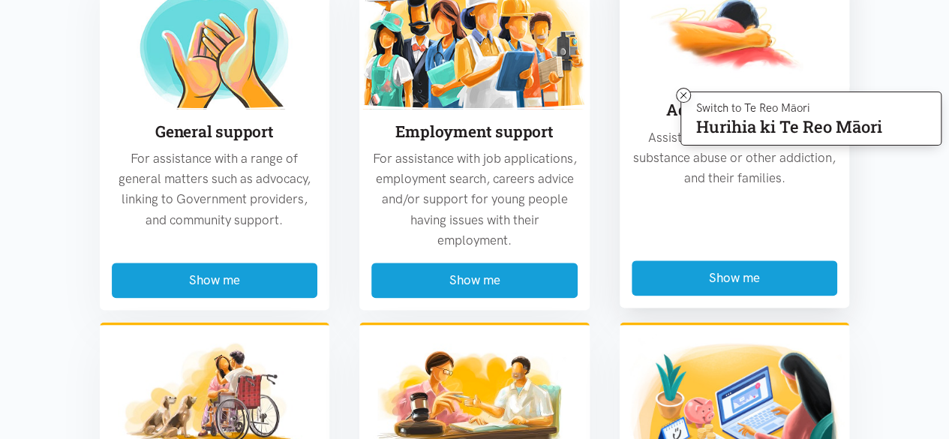
scroll to position [675, 0]
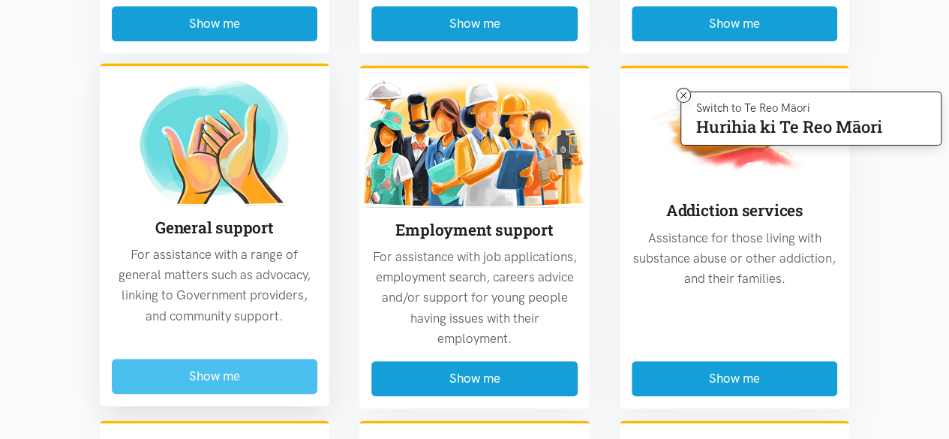
click at [224, 374] on button "Show me" at bounding box center [215, 376] width 206 height 35
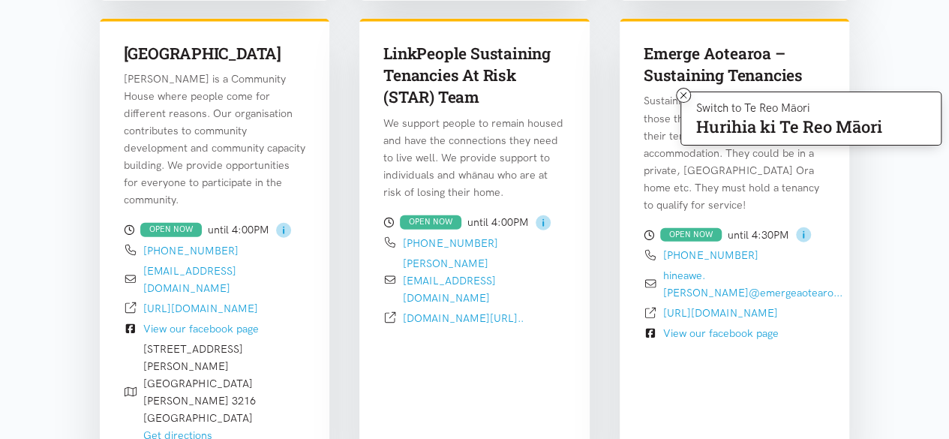
scroll to position [1791, 0]
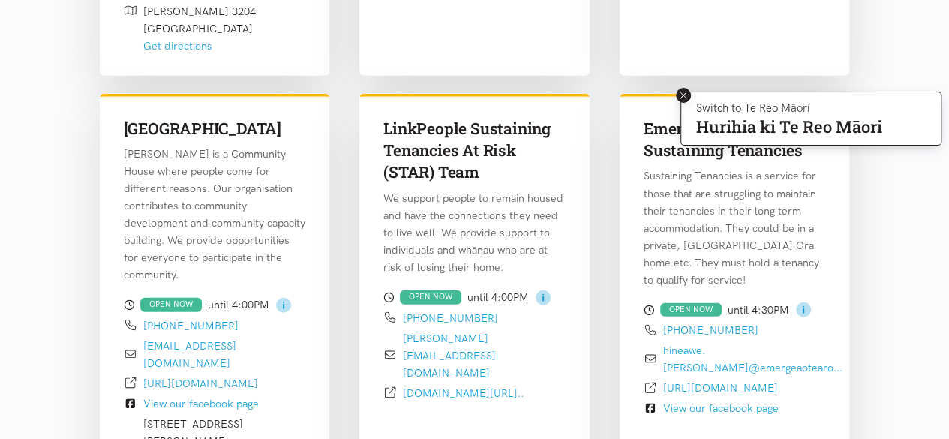
click at [680, 91] on icon at bounding box center [683, 95] width 11 height 11
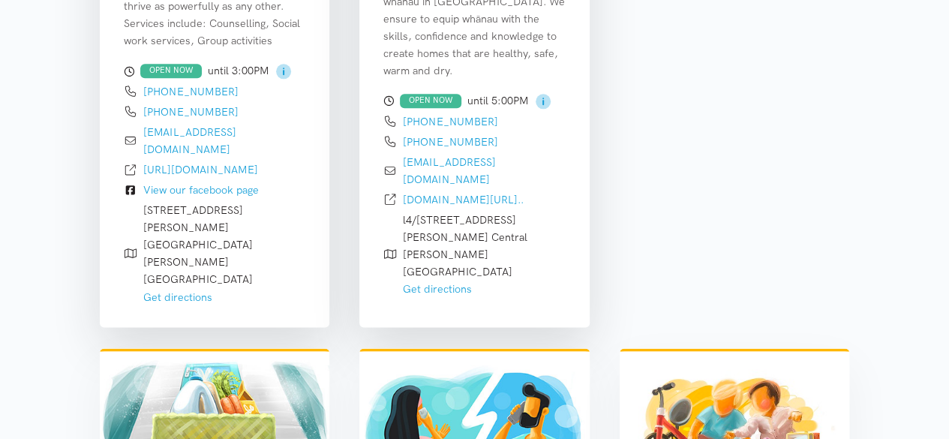
scroll to position [3891, 0]
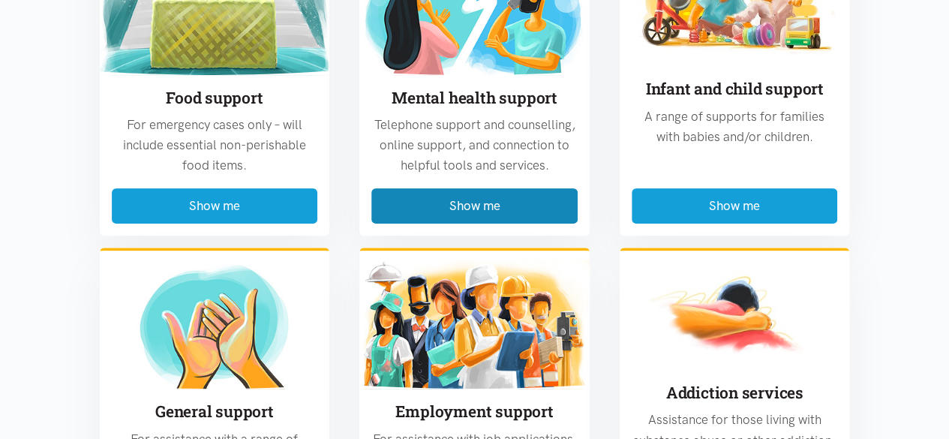
scroll to position [3066, 0]
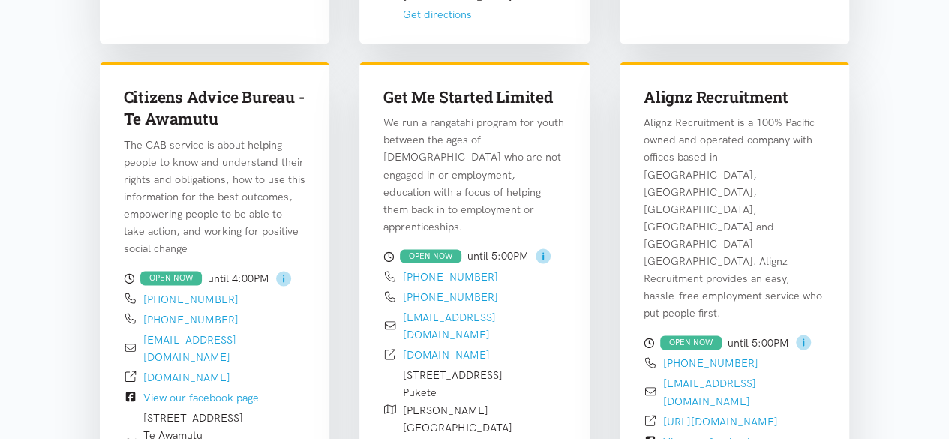
scroll to position [1416, 0]
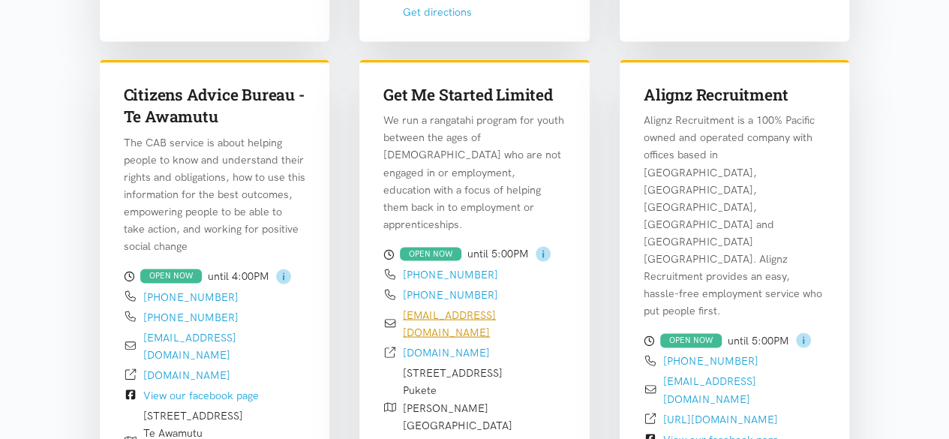
click at [485, 308] on link "[EMAIL_ADDRESS][DOMAIN_NAME]" at bounding box center [449, 323] width 93 height 31
click at [467, 345] on link "[DOMAIN_NAME]" at bounding box center [446, 352] width 87 height 14
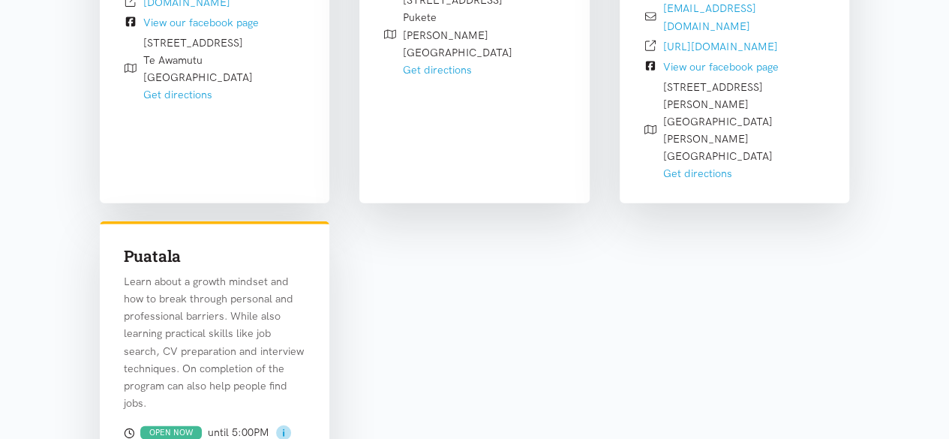
scroll to position [1791, 0]
